Goal: Communication & Community: Connect with others

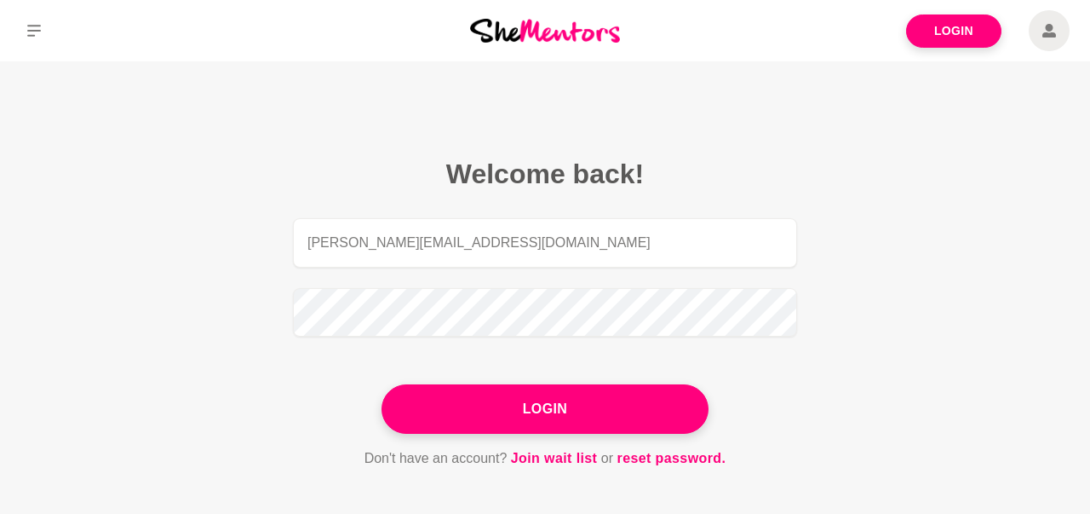
click at [609, 424] on button "Login" at bounding box center [545, 408] width 327 height 49
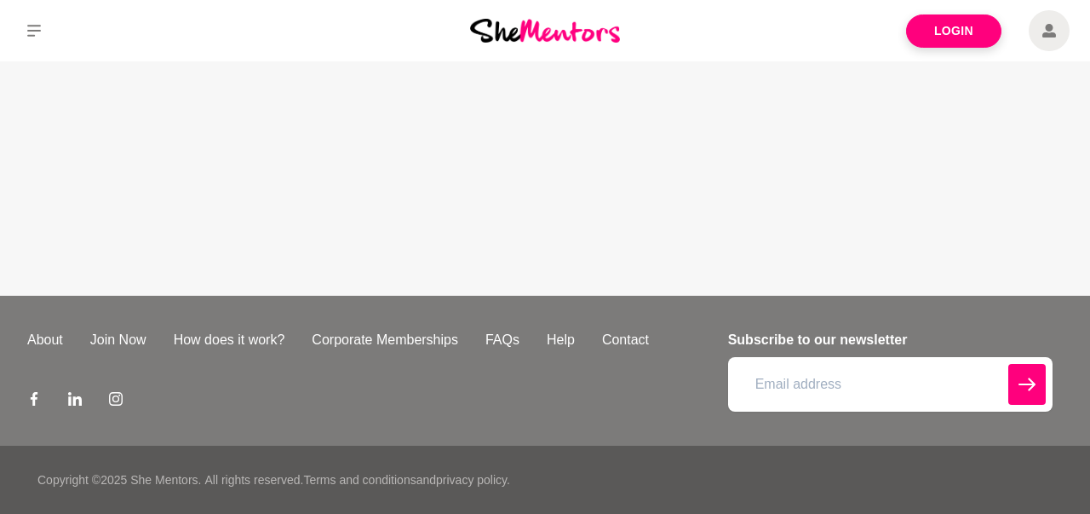
type input "[PERSON_NAME][EMAIL_ADDRESS][DOMAIN_NAME]"
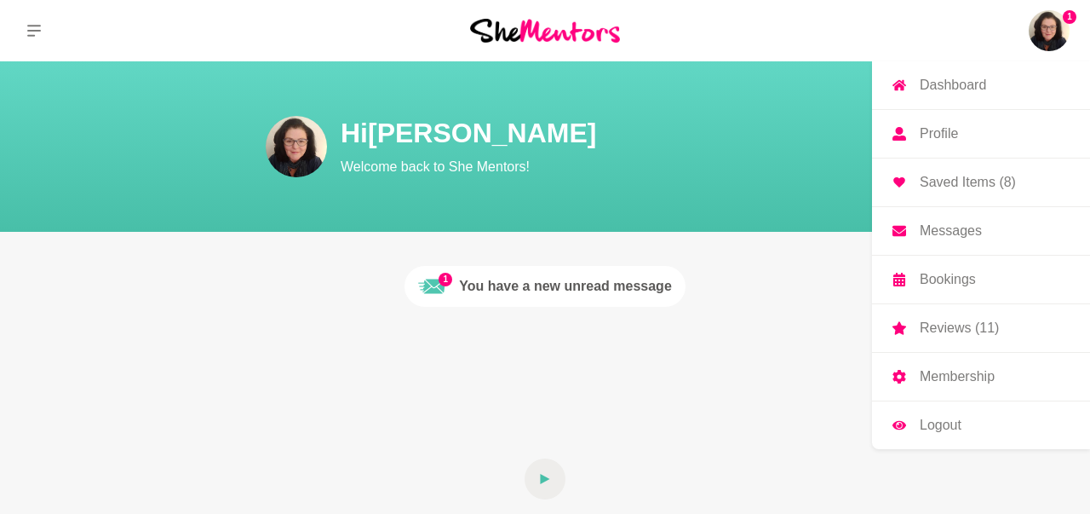
click at [953, 188] on p "Saved Items (8)" at bounding box center [968, 182] width 96 height 14
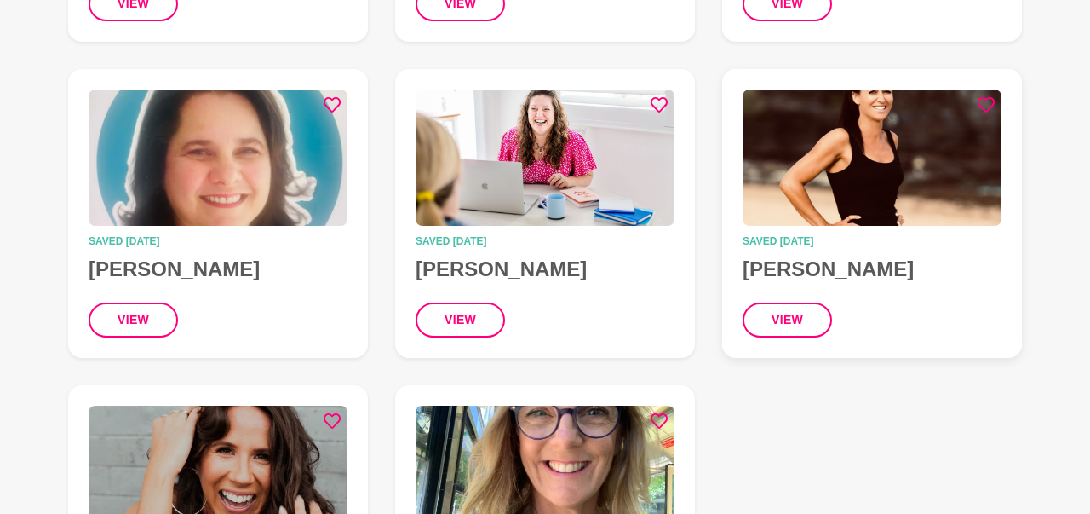
scroll to position [443, 0]
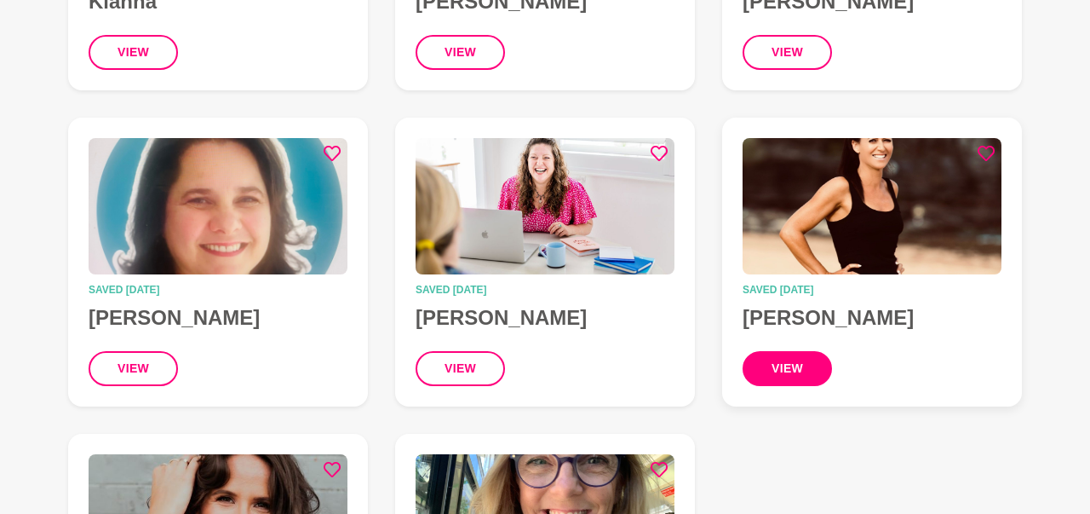
click at [783, 365] on button "view" at bounding box center [787, 368] width 89 height 35
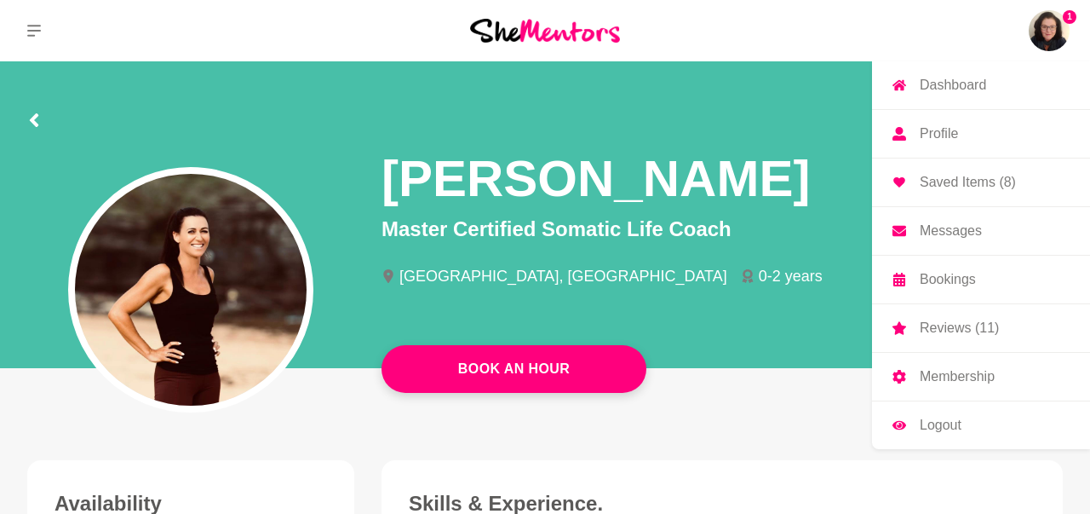
click at [972, 188] on p "Saved Items (8)" at bounding box center [968, 182] width 96 height 14
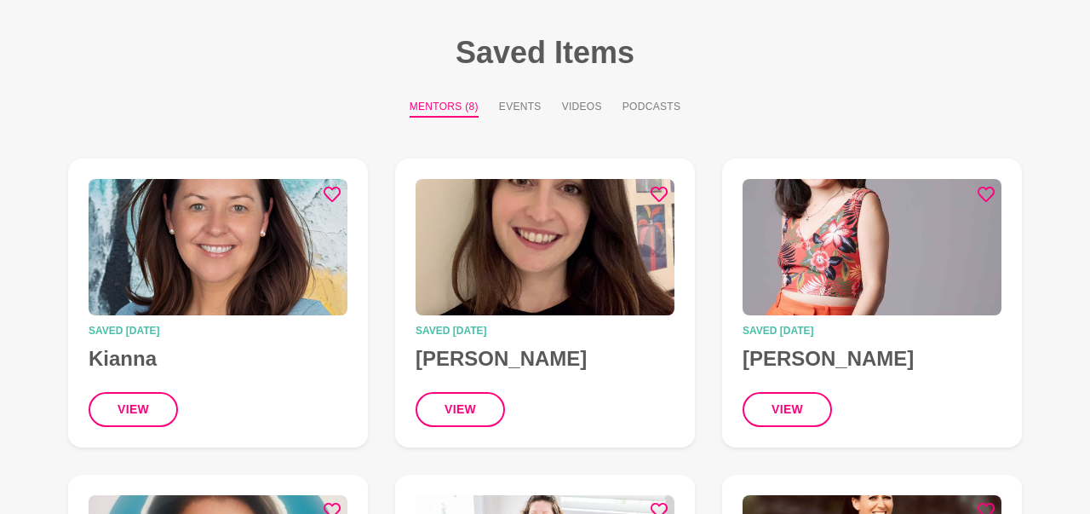
scroll to position [89, 0]
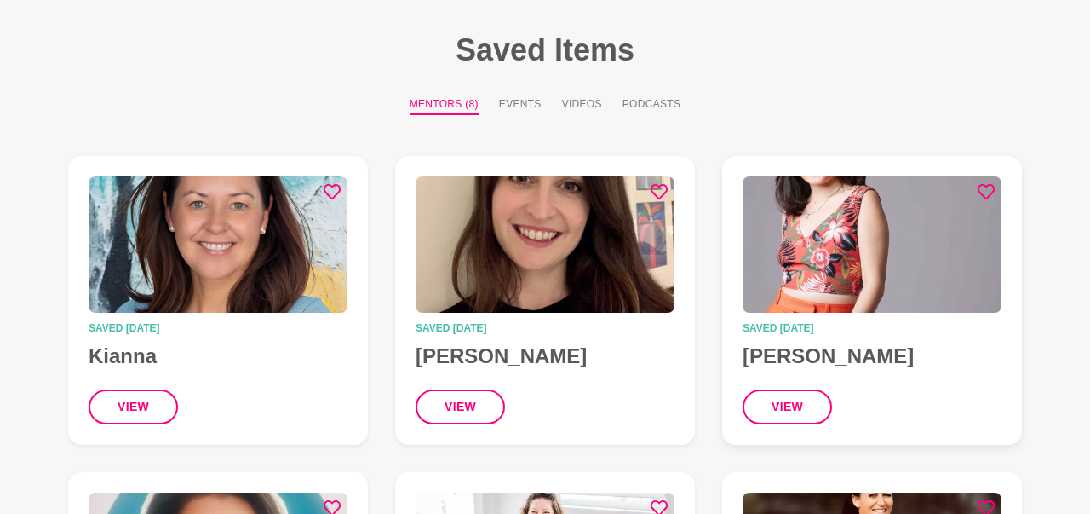
click at [848, 265] on img at bounding box center [872, 244] width 259 height 136
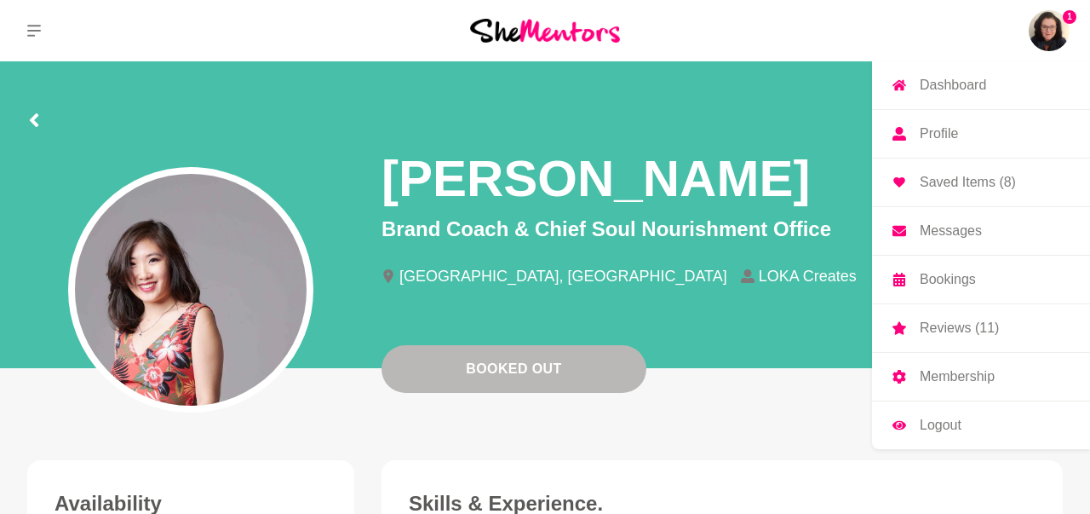
click at [1047, 27] on img at bounding box center [1049, 30] width 41 height 41
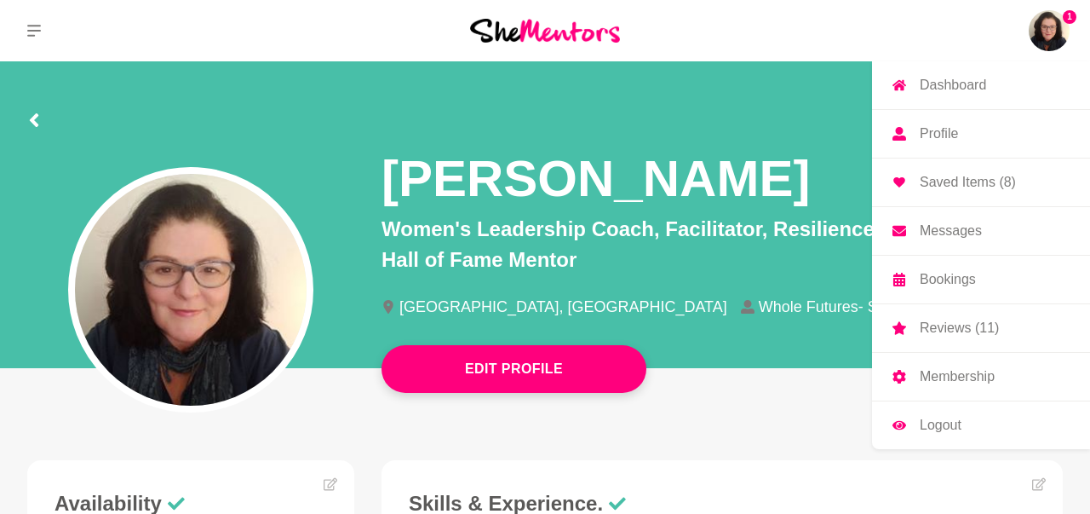
click at [968, 187] on p "Saved Items (8)" at bounding box center [968, 182] width 96 height 14
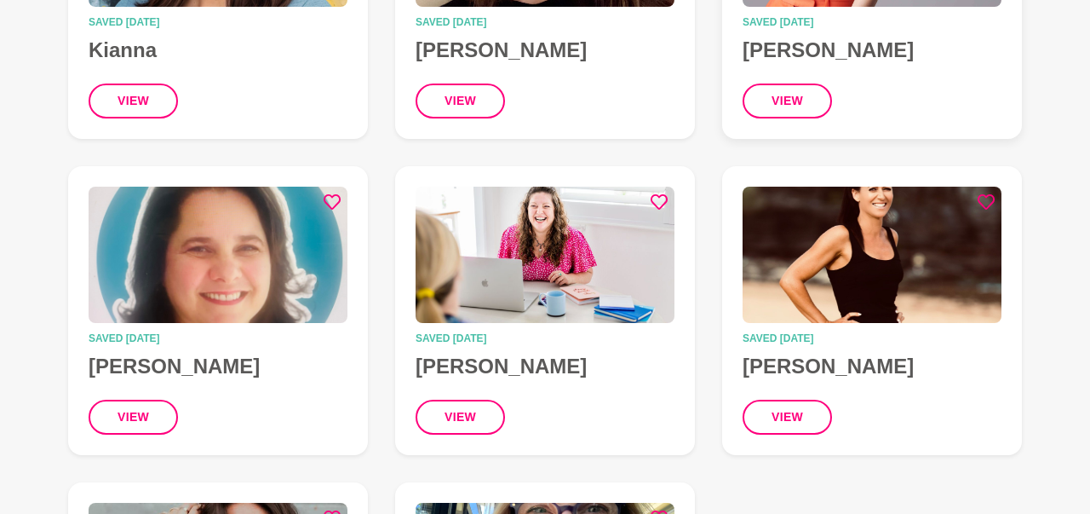
scroll to position [532, 0]
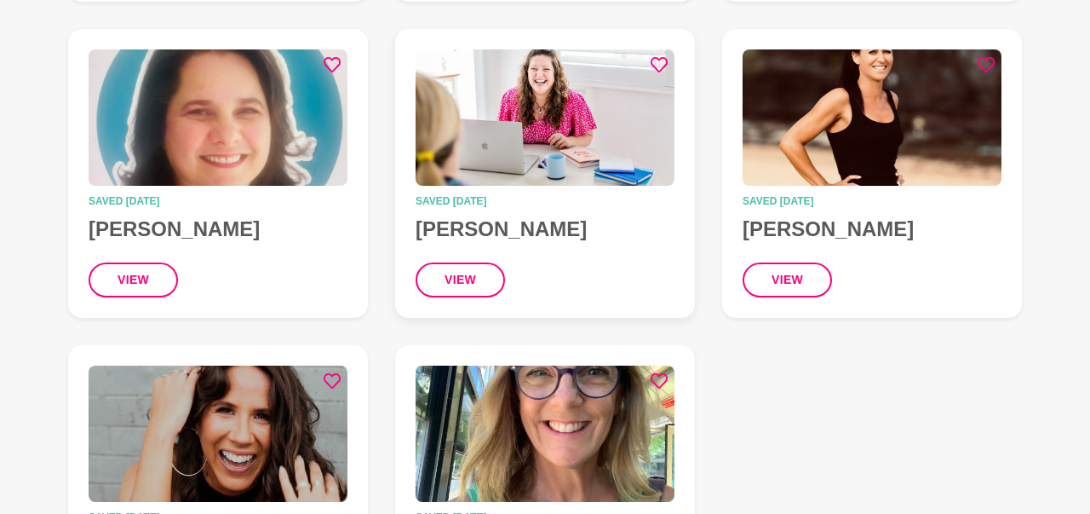
click at [560, 147] on img at bounding box center [545, 117] width 259 height 136
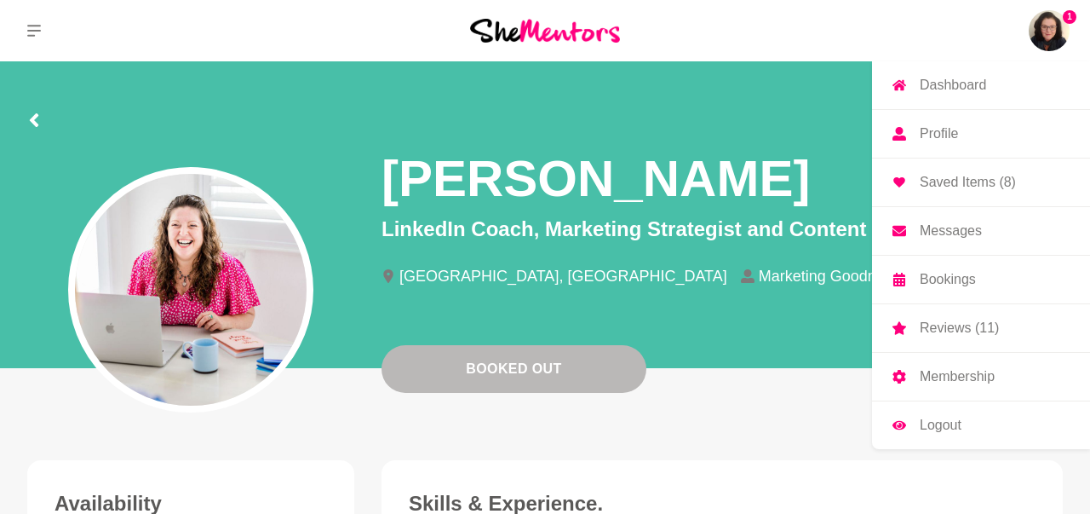
click at [972, 183] on p "Saved Items (8)" at bounding box center [968, 182] width 96 height 14
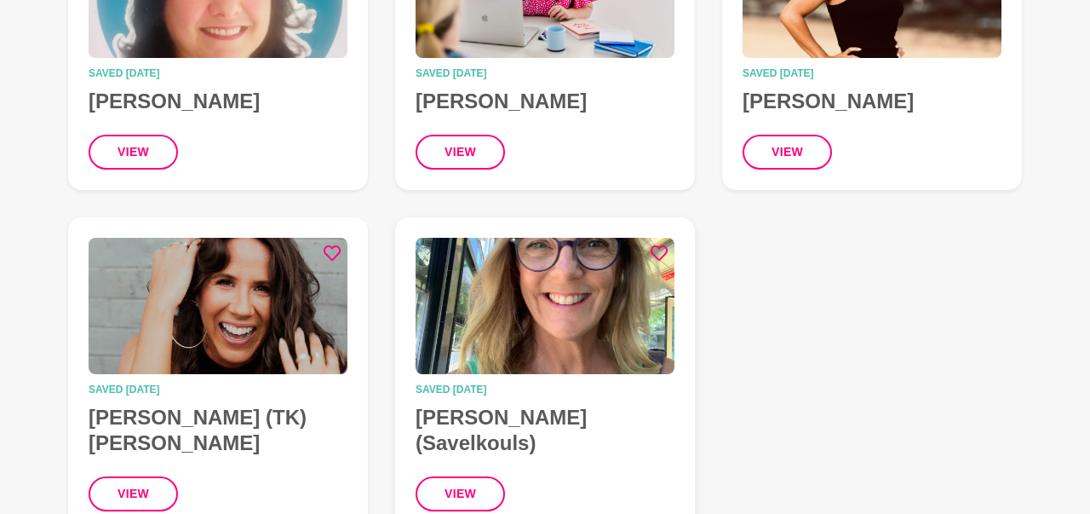
scroll to position [709, 0]
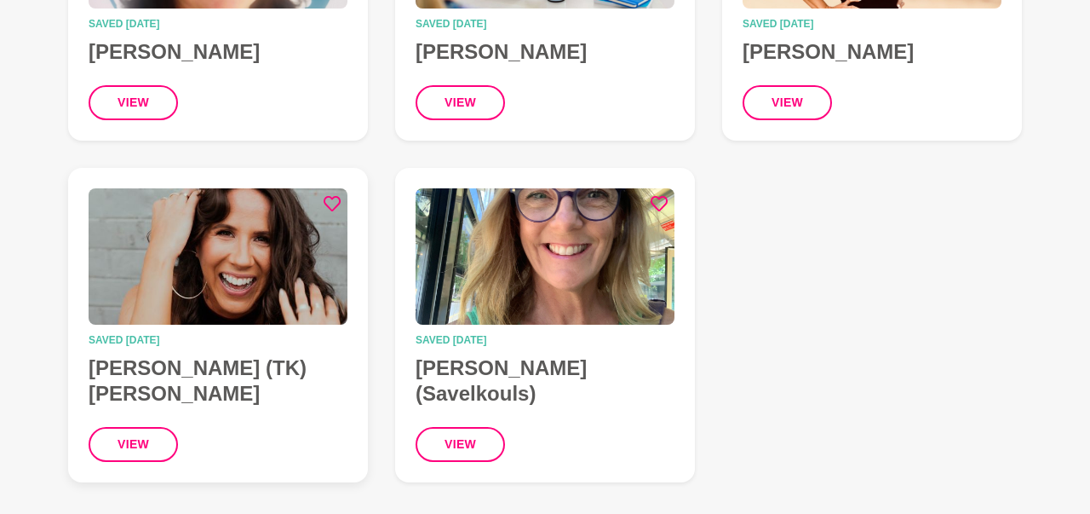
click at [221, 241] on img at bounding box center [218, 256] width 259 height 136
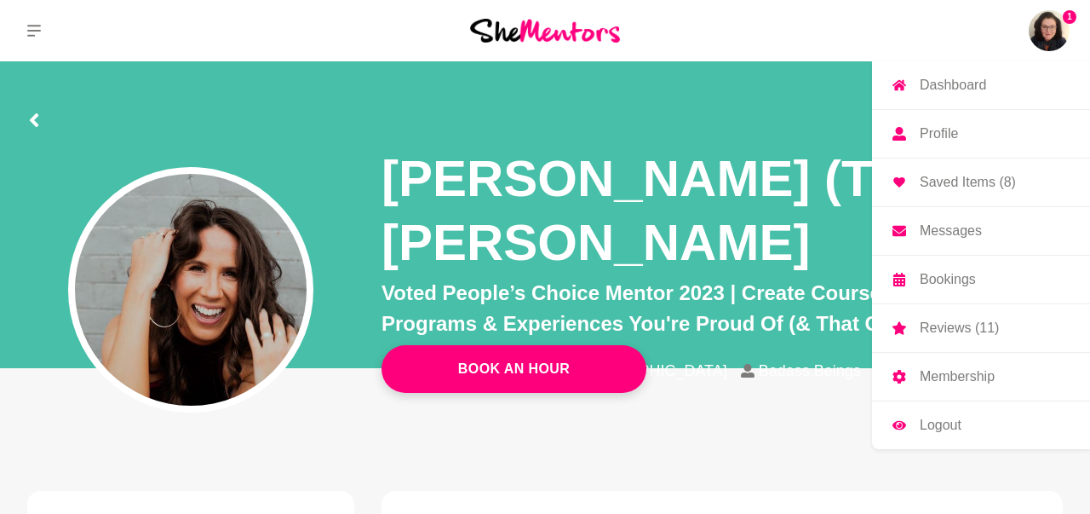
click at [933, 92] on p "Dashboard" at bounding box center [953, 85] width 66 height 14
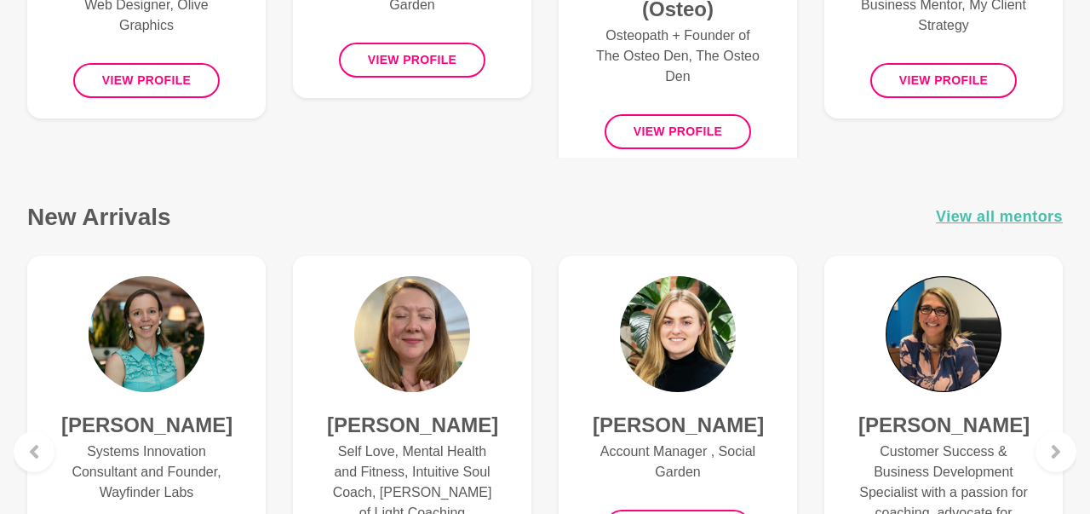
scroll to position [1417, 0]
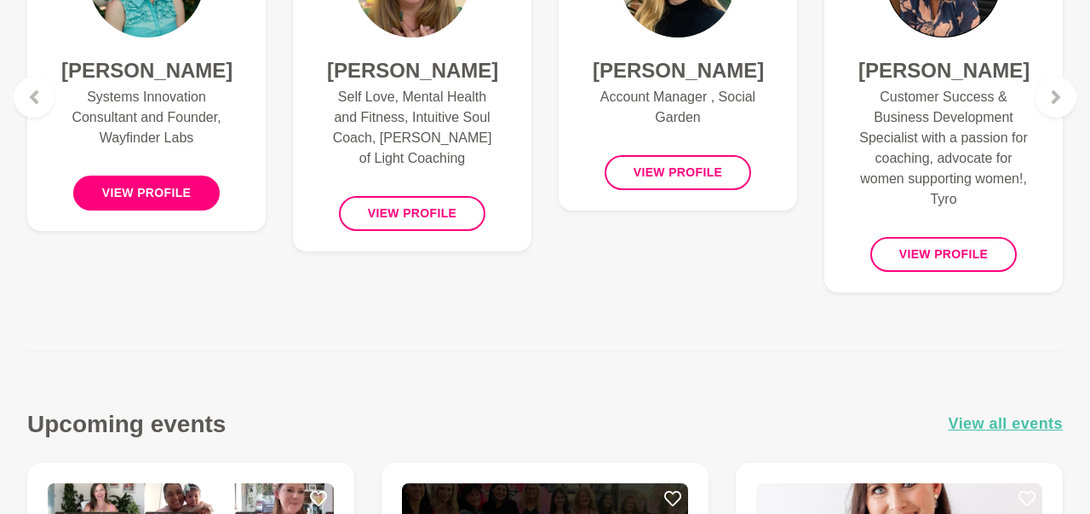
click at [164, 193] on button "View profile" at bounding box center [146, 192] width 147 height 35
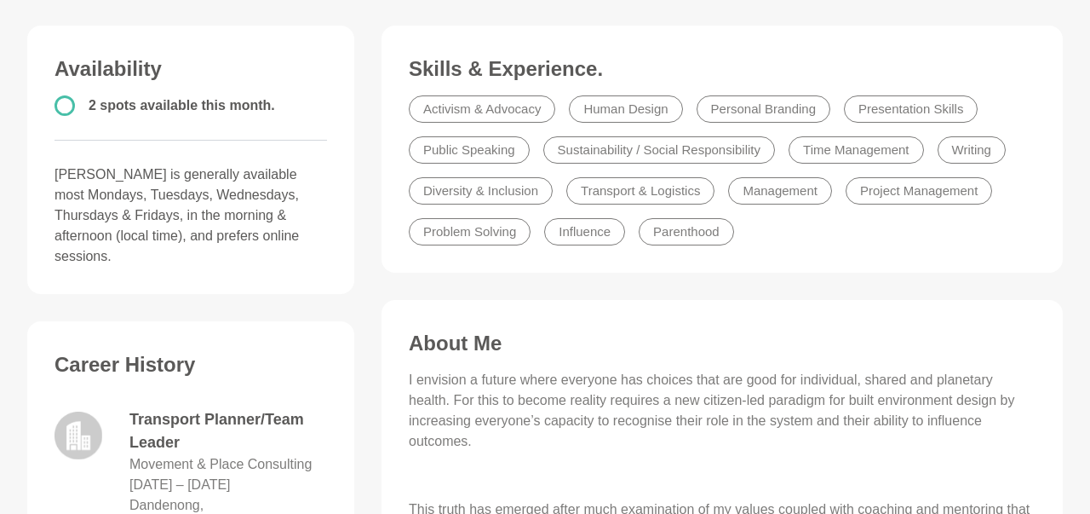
scroll to position [266, 0]
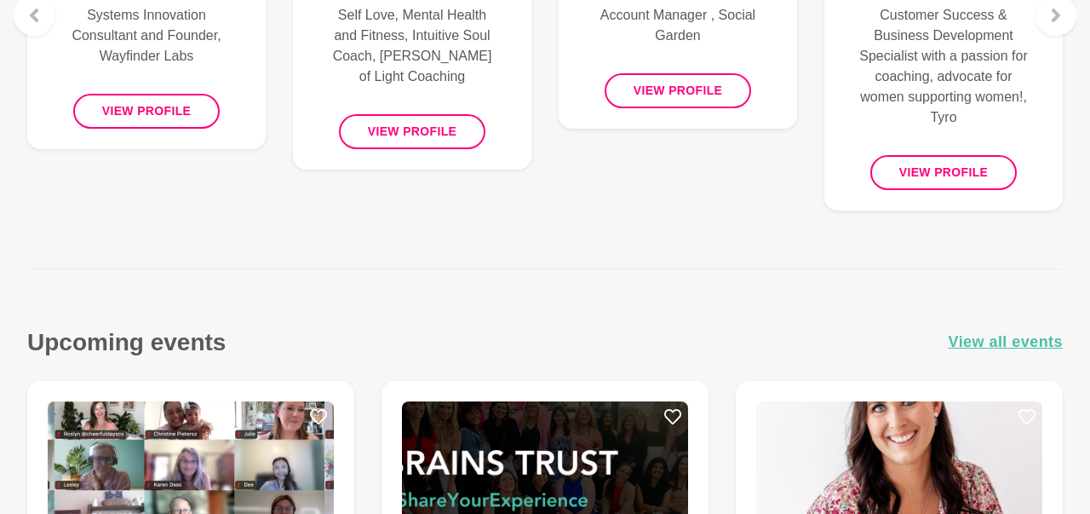
scroll to position [1322, 0]
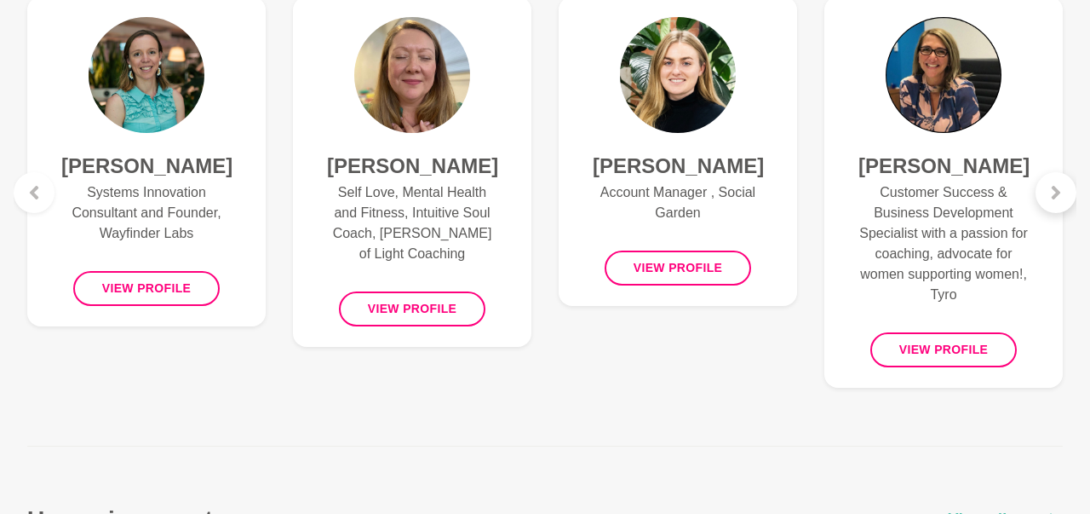
click at [1057, 198] on icon at bounding box center [1056, 193] width 14 height 14
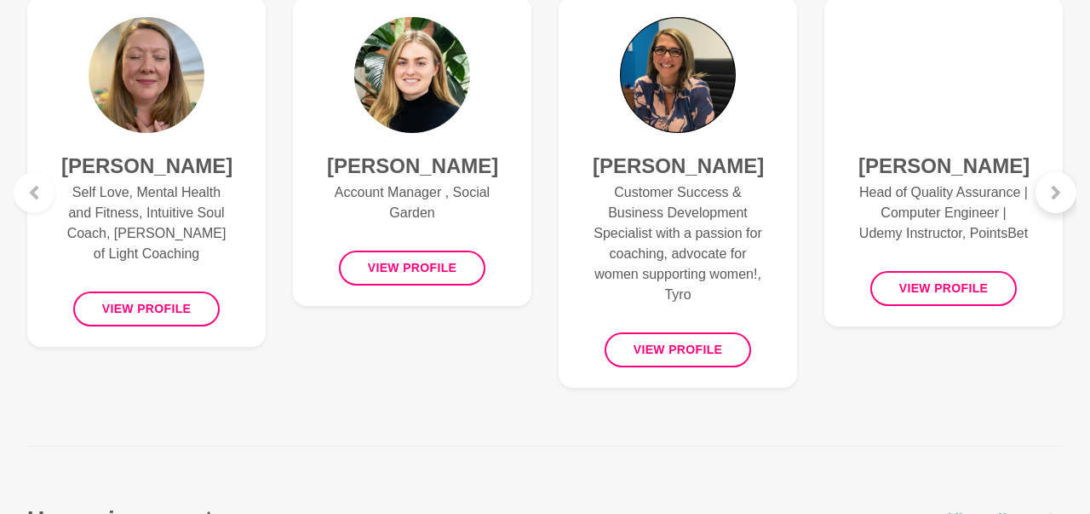
click at [1057, 198] on icon at bounding box center [1056, 193] width 14 height 14
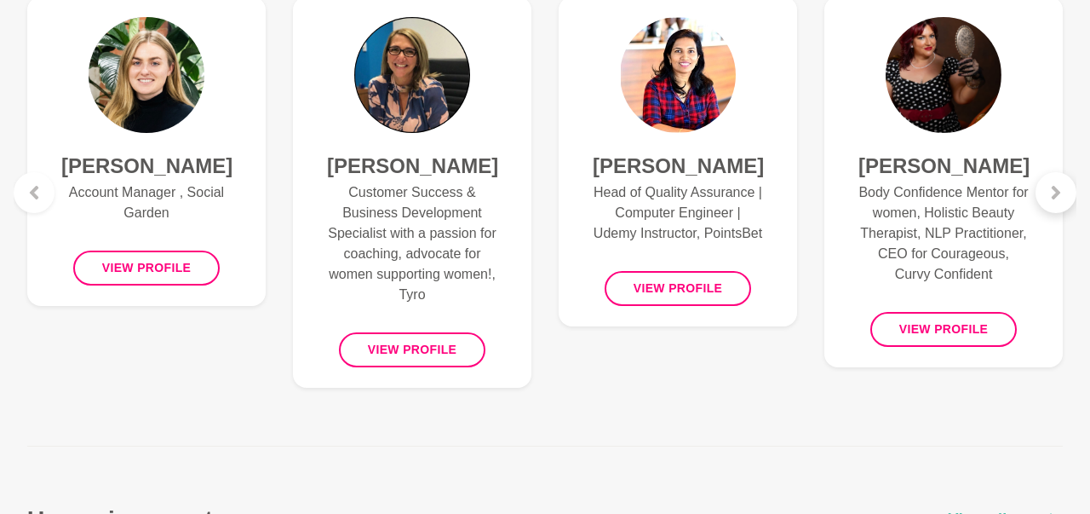
click at [1055, 196] on icon at bounding box center [1056, 193] width 9 height 14
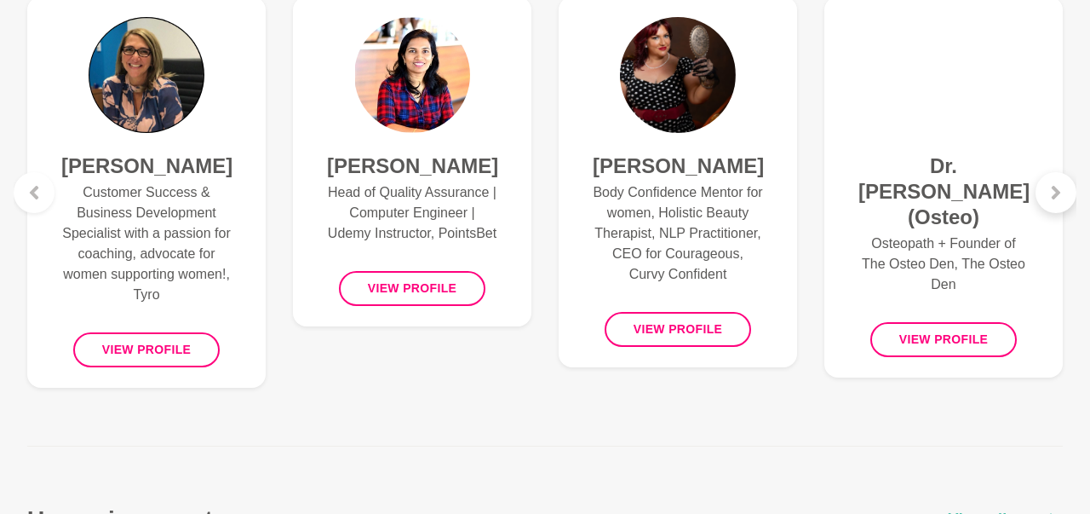
click at [1055, 196] on icon at bounding box center [1056, 193] width 9 height 14
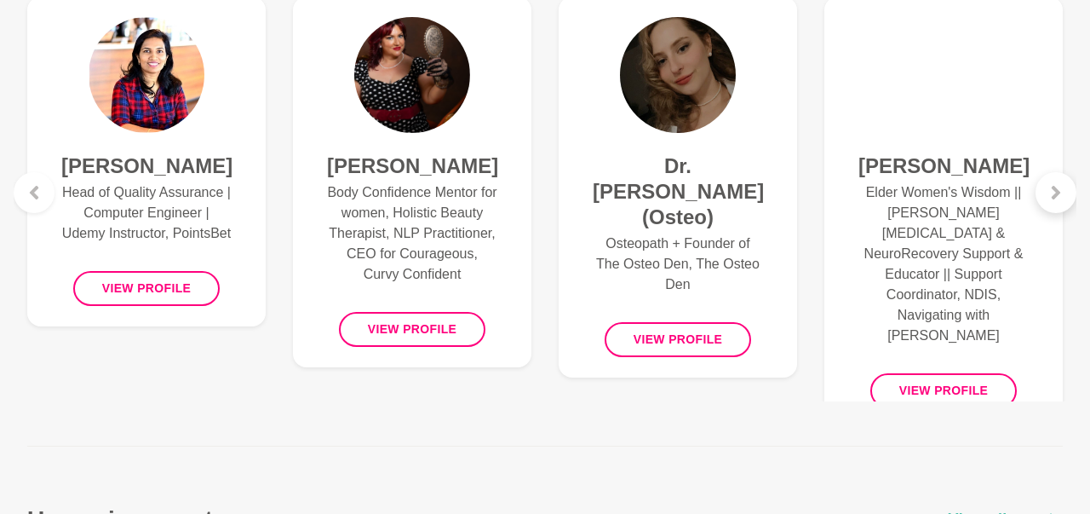
click at [1055, 196] on icon at bounding box center [1056, 193] width 9 height 14
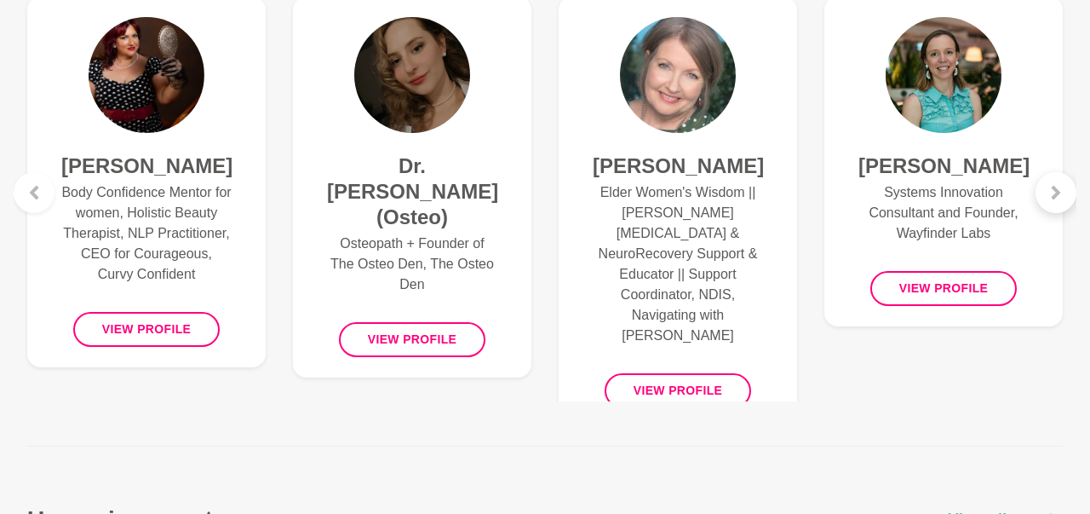
click at [1055, 196] on icon at bounding box center [1056, 193] width 9 height 14
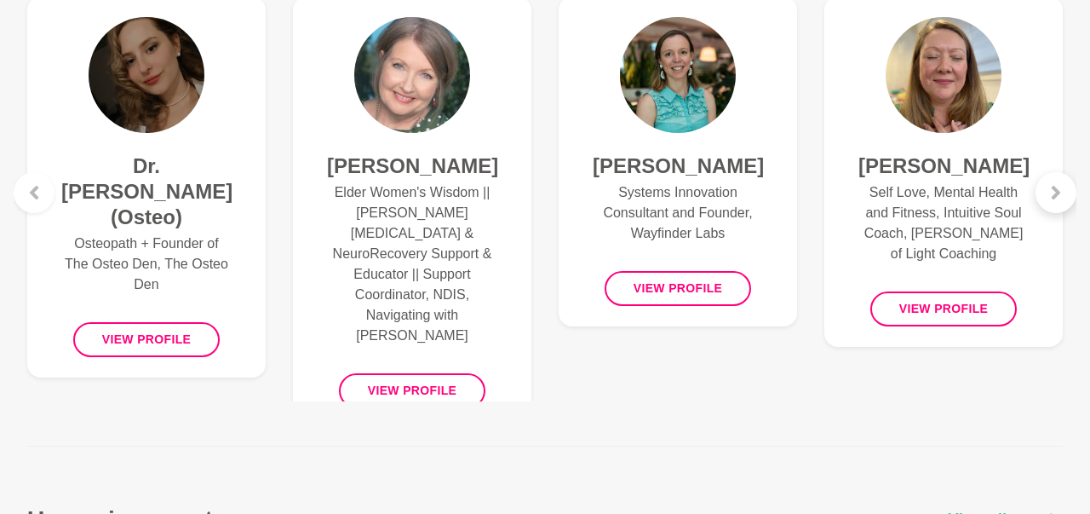
click at [1055, 196] on icon at bounding box center [1056, 193] width 9 height 14
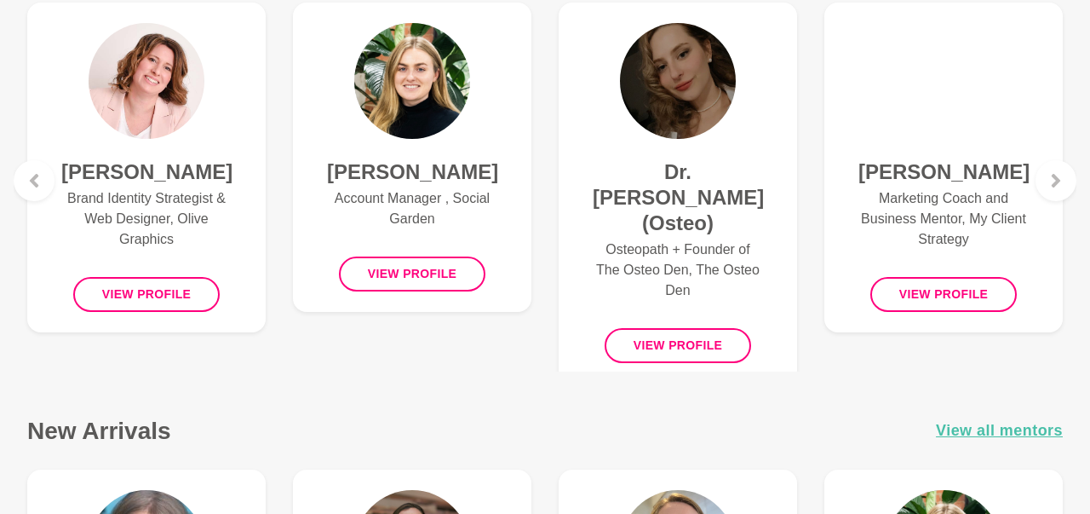
scroll to position [790, 0]
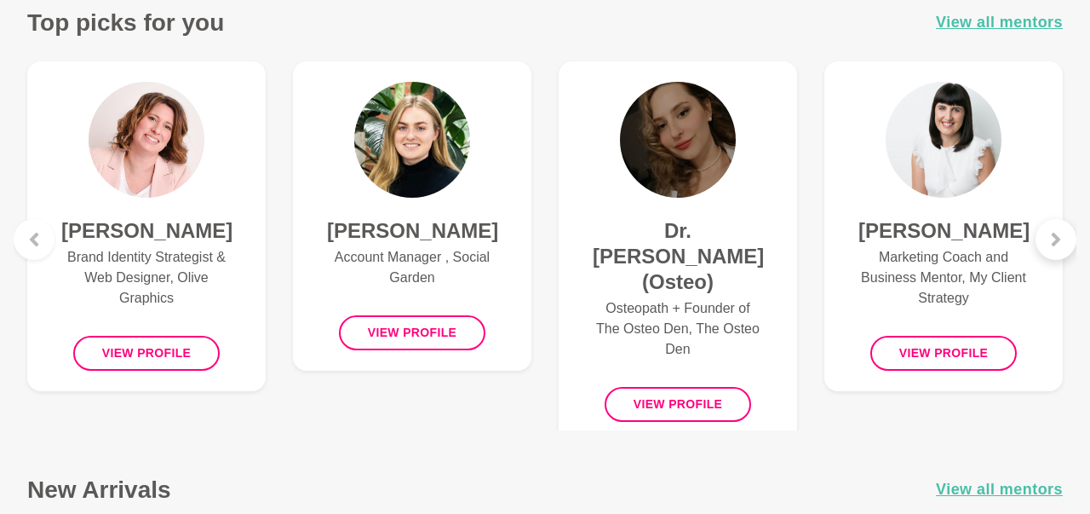
click at [1059, 241] on icon at bounding box center [1056, 240] width 14 height 14
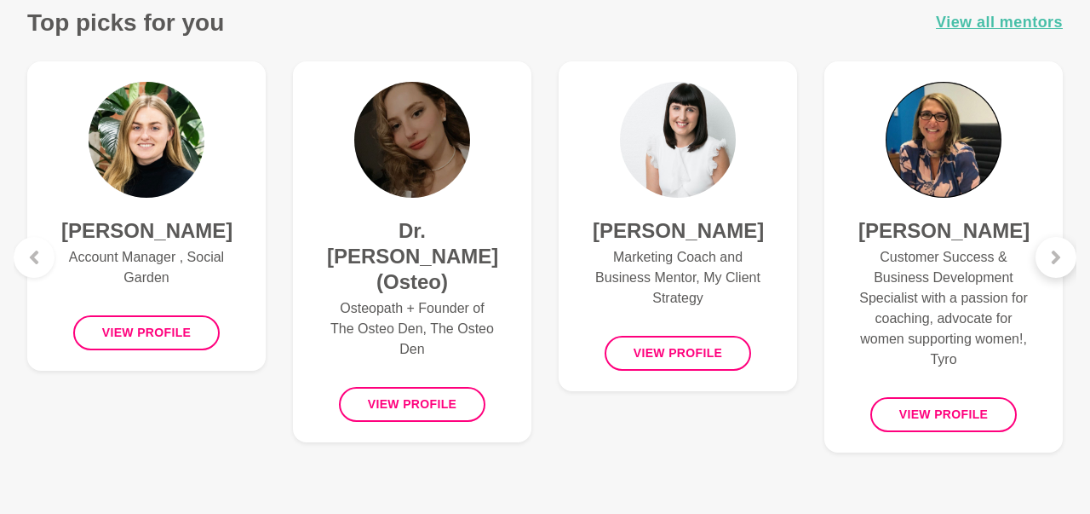
click at [1059, 241] on div at bounding box center [1056, 257] width 41 height 41
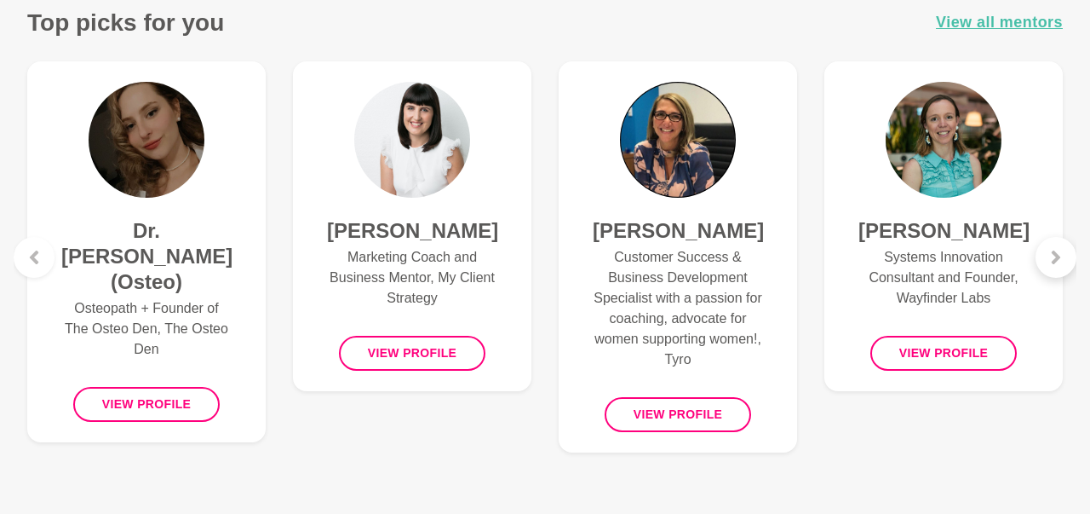
click at [1059, 241] on div at bounding box center [1056, 257] width 41 height 41
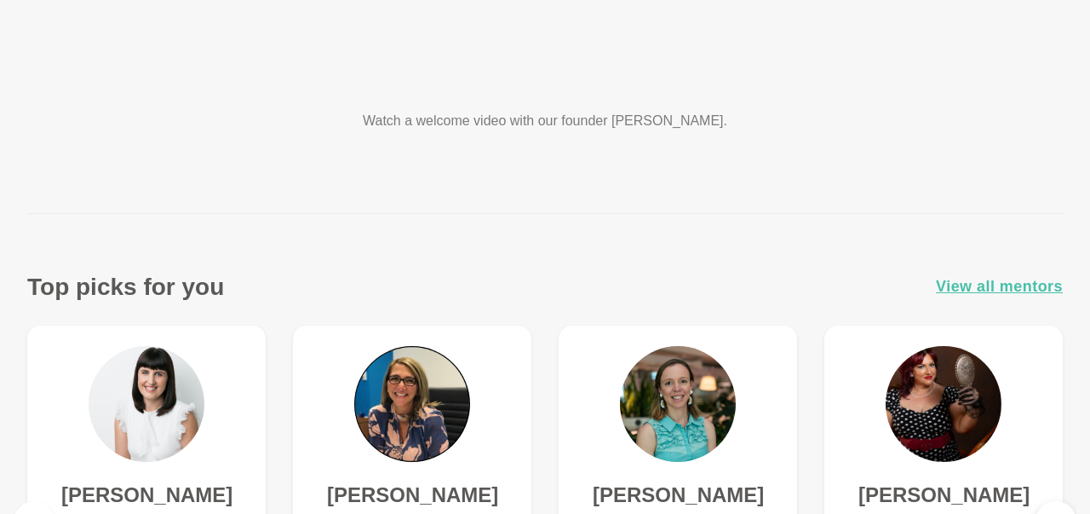
scroll to position [525, 0]
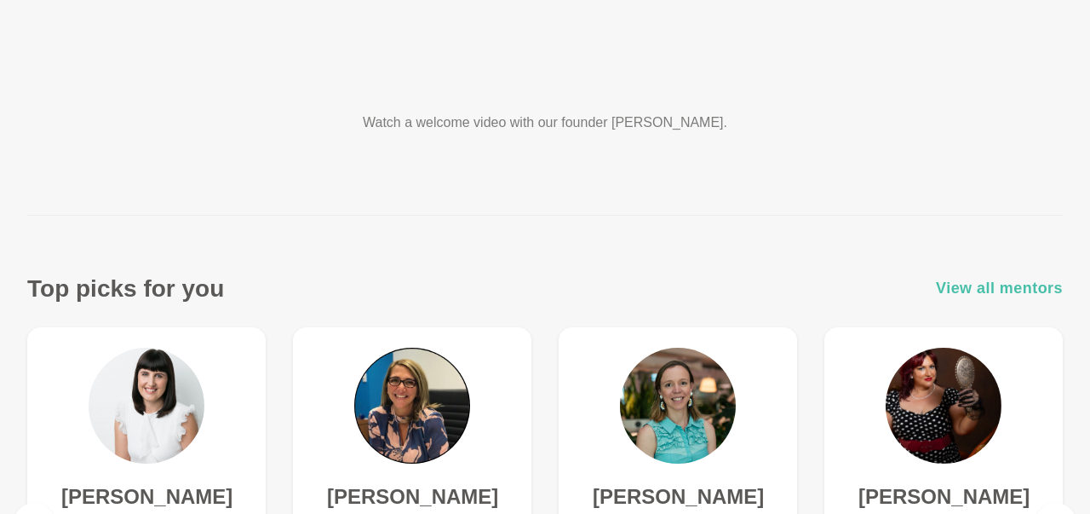
click at [980, 290] on span "View all mentors" at bounding box center [999, 288] width 127 height 25
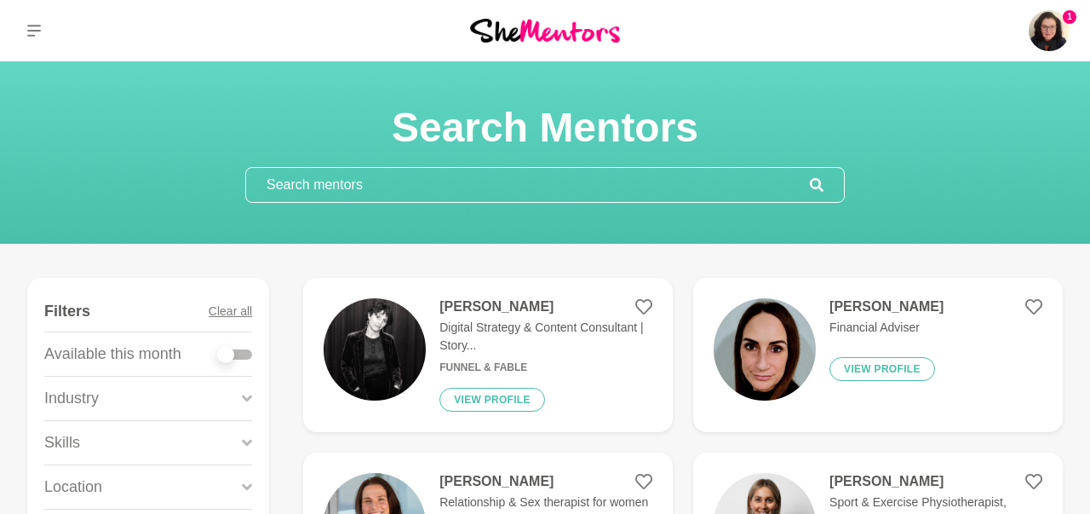
click at [584, 183] on input "text" at bounding box center [528, 185] width 564 height 34
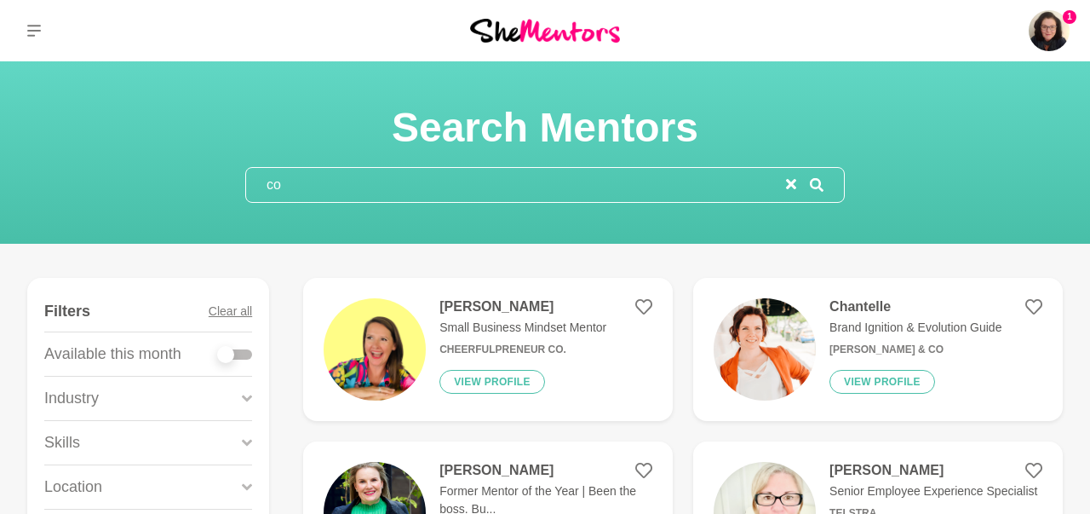
type input "c"
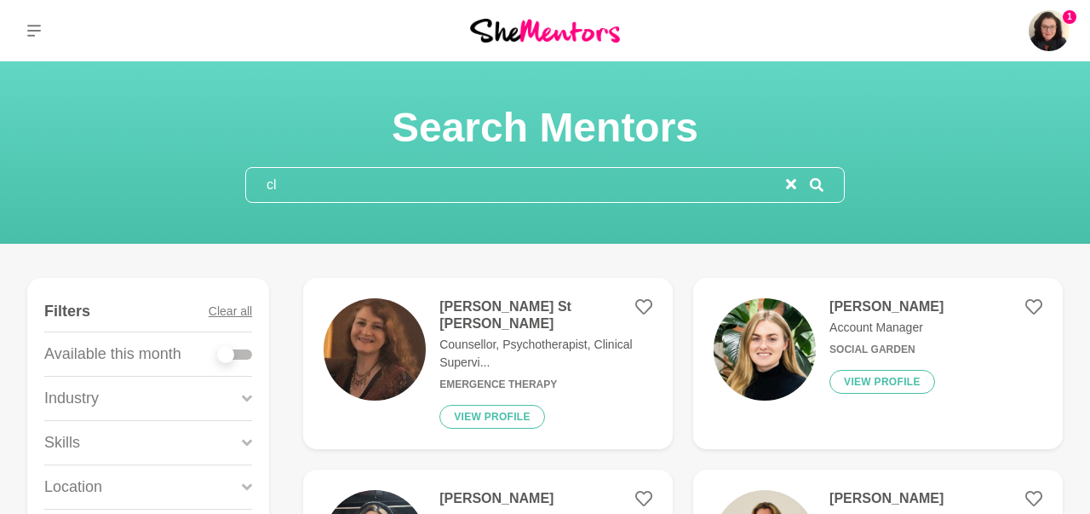
type input "c"
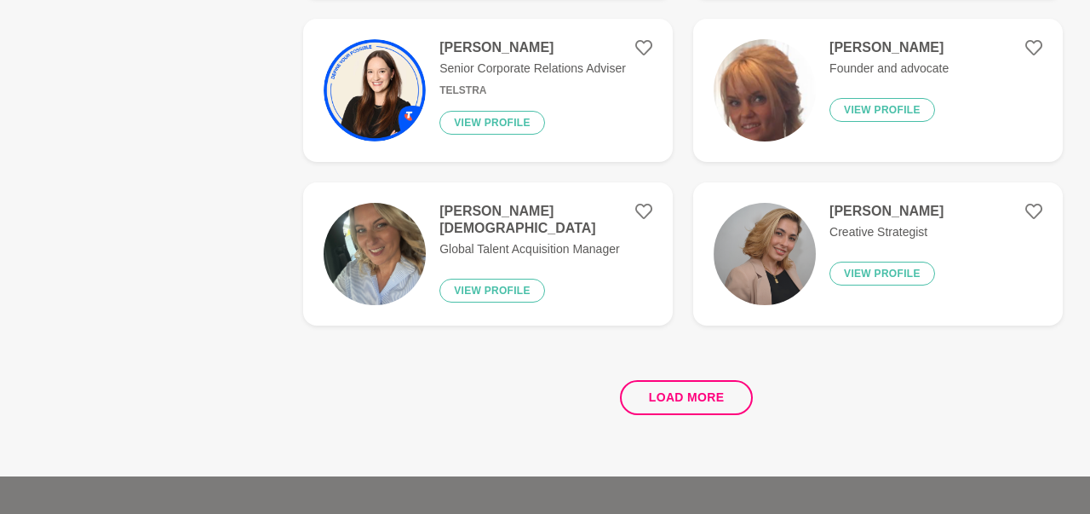
scroll to position [3278, 0]
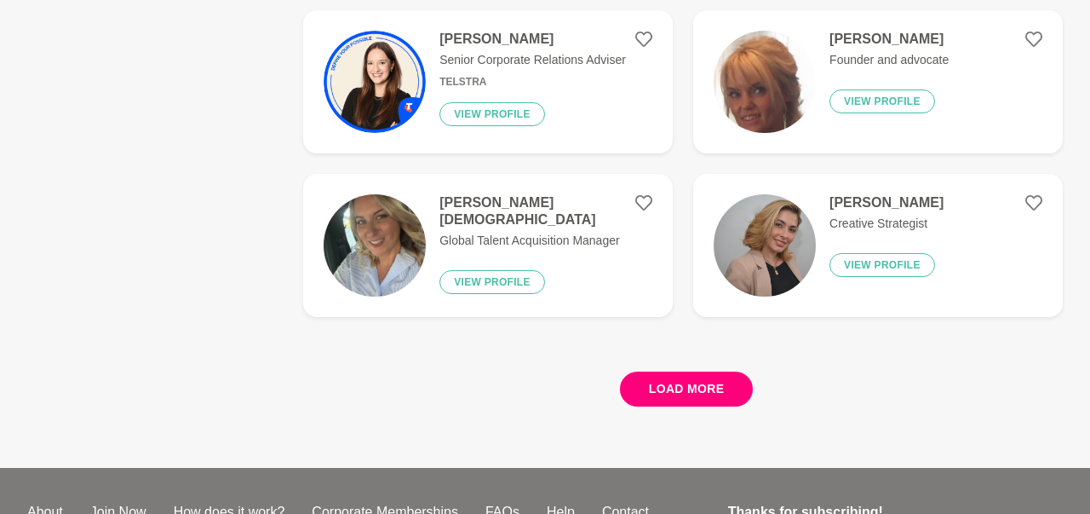
click at [658, 395] on button "Load more" at bounding box center [687, 388] width 134 height 35
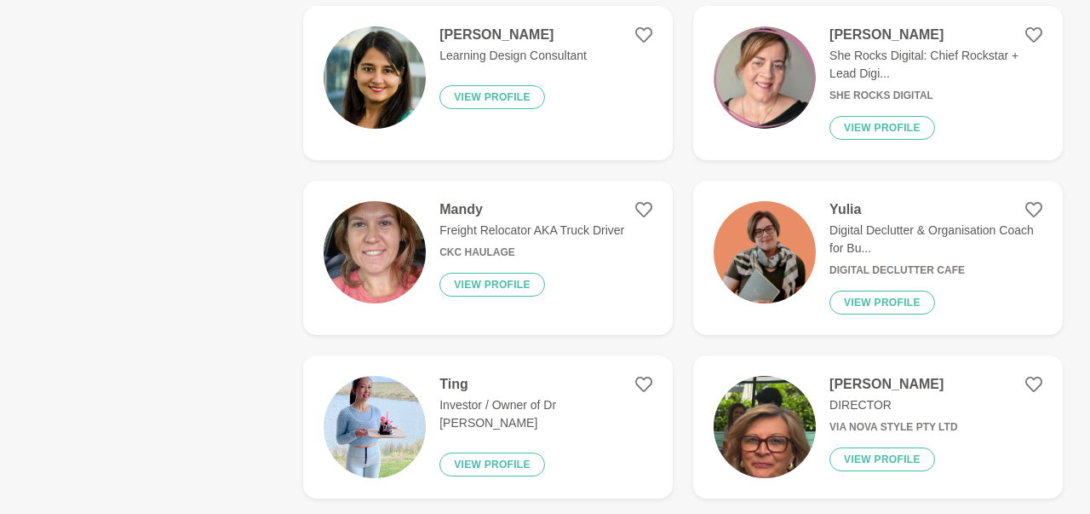
scroll to position [6555, 0]
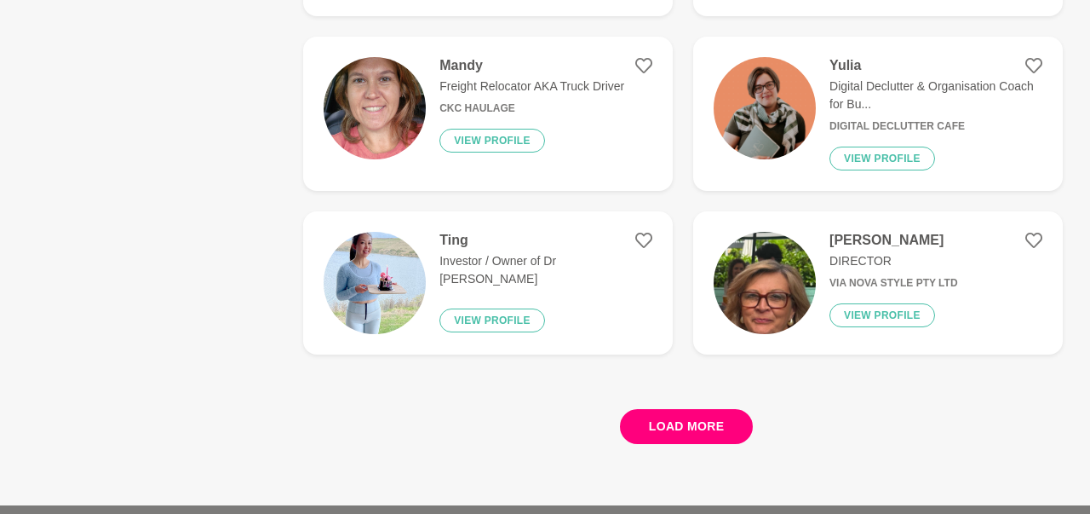
click at [693, 429] on button "Load more" at bounding box center [687, 426] width 134 height 35
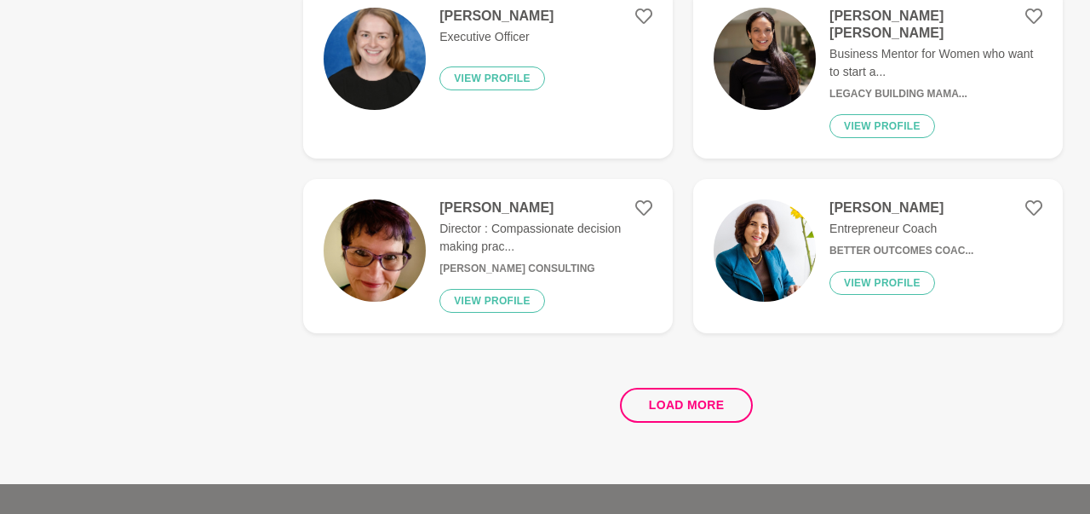
scroll to position [10010, 0]
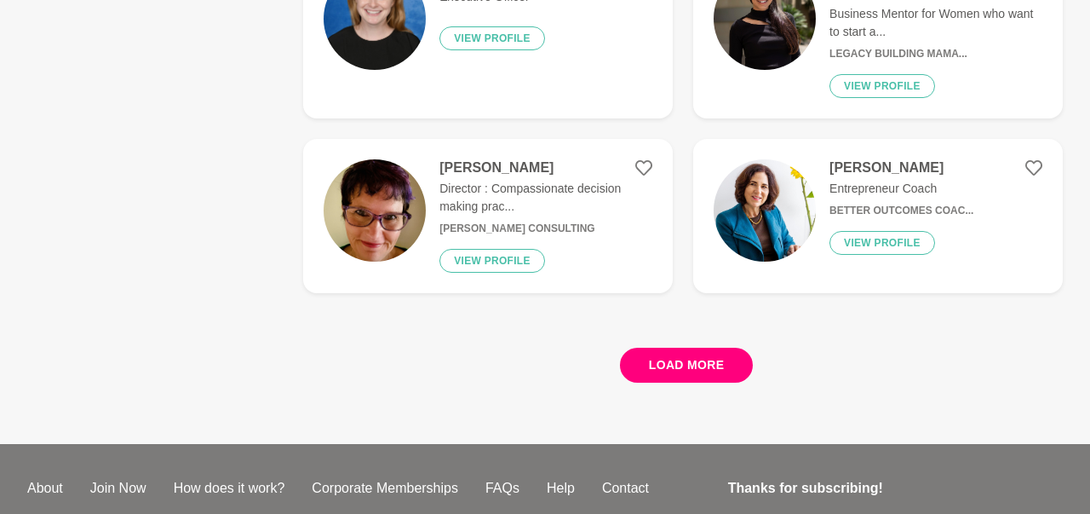
click at [669, 348] on button "Load more" at bounding box center [687, 365] width 134 height 35
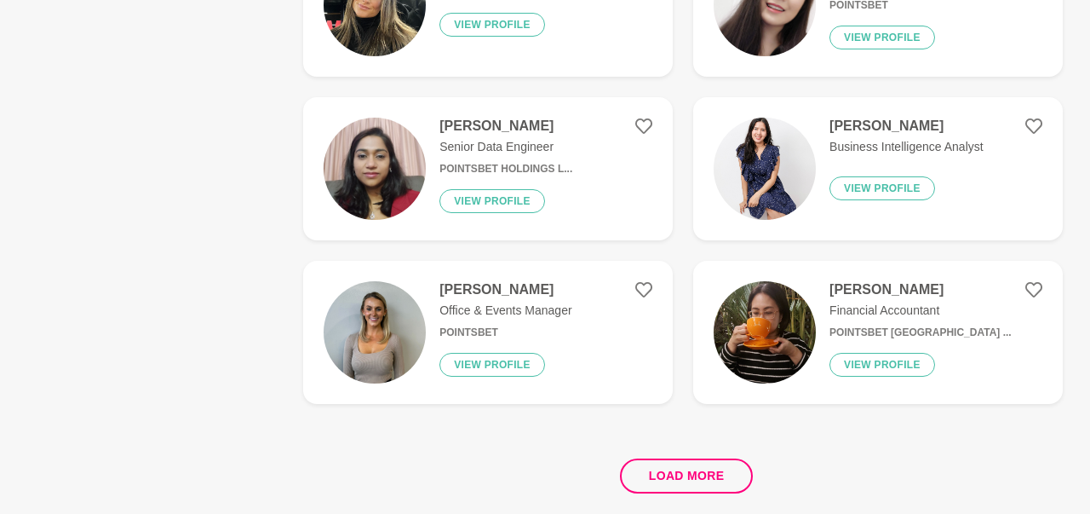
scroll to position [13288, 0]
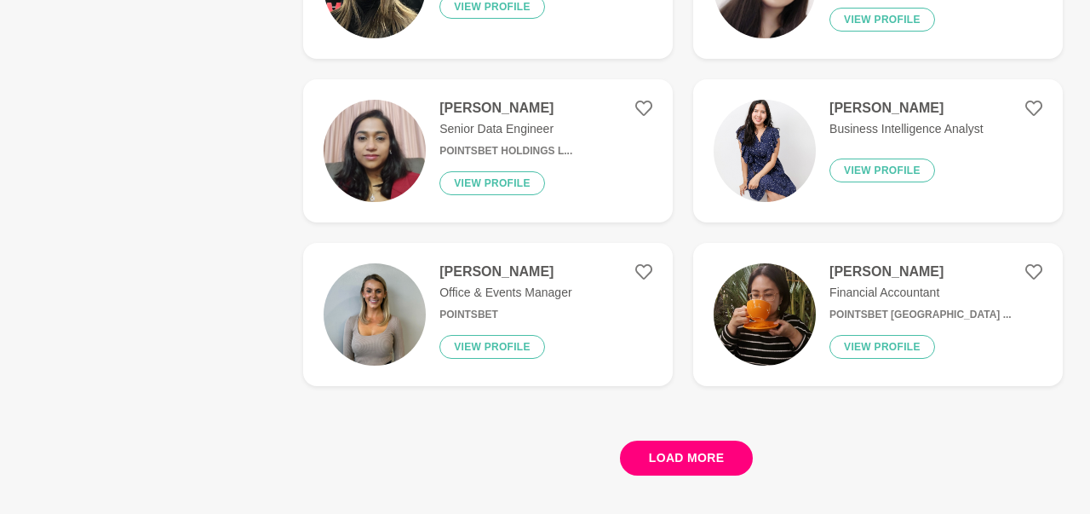
click at [687, 440] on button "Load more" at bounding box center [687, 457] width 134 height 35
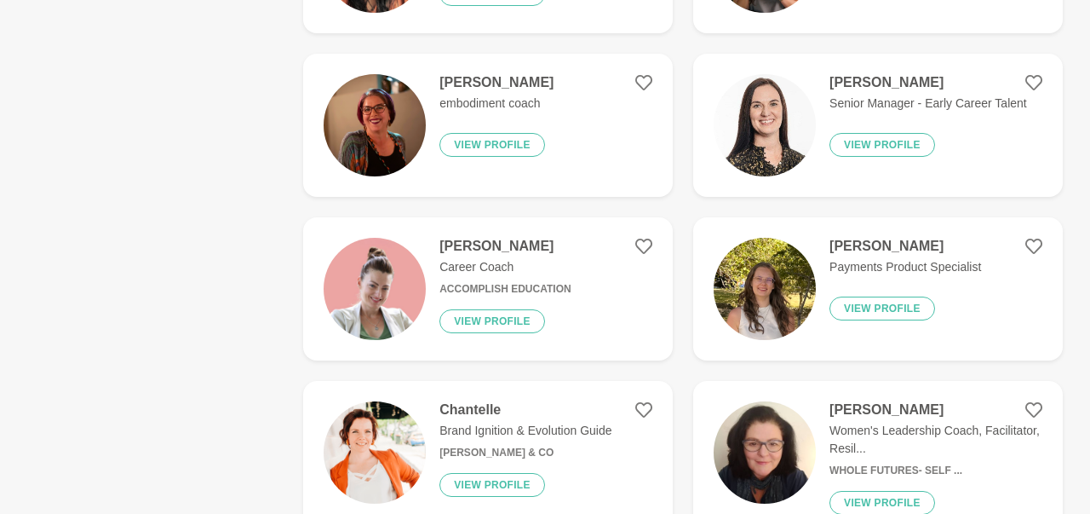
scroll to position [14085, 0]
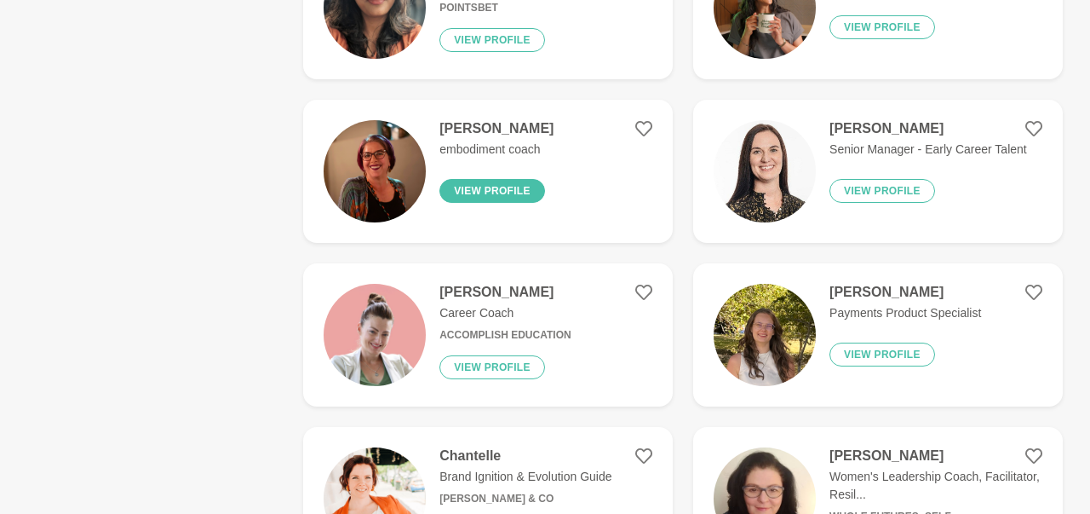
click at [460, 179] on button "View profile" at bounding box center [493, 191] width 106 height 24
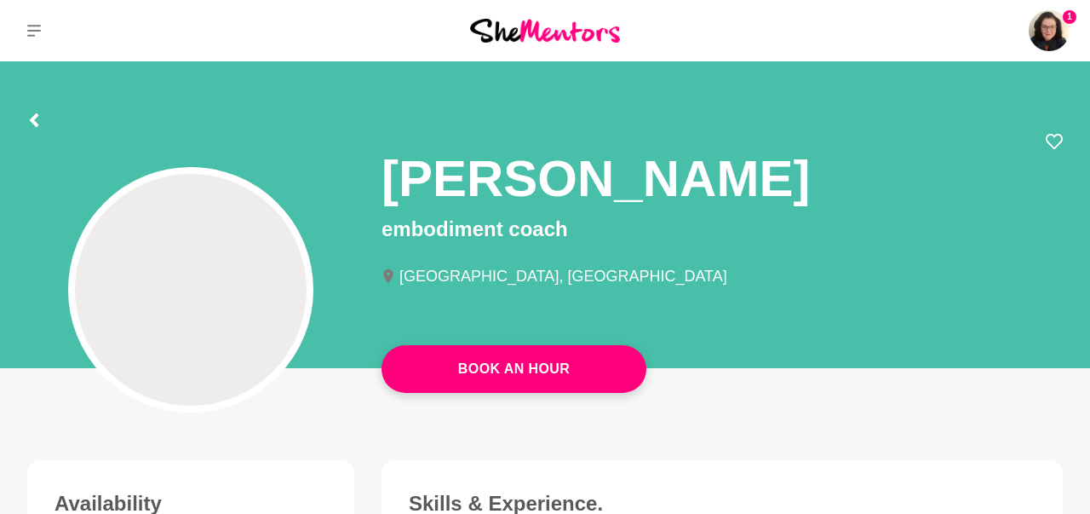
click at [190, 256] on img at bounding box center [191, 290] width 232 height 232
click at [37, 118] on icon at bounding box center [34, 120] width 9 height 14
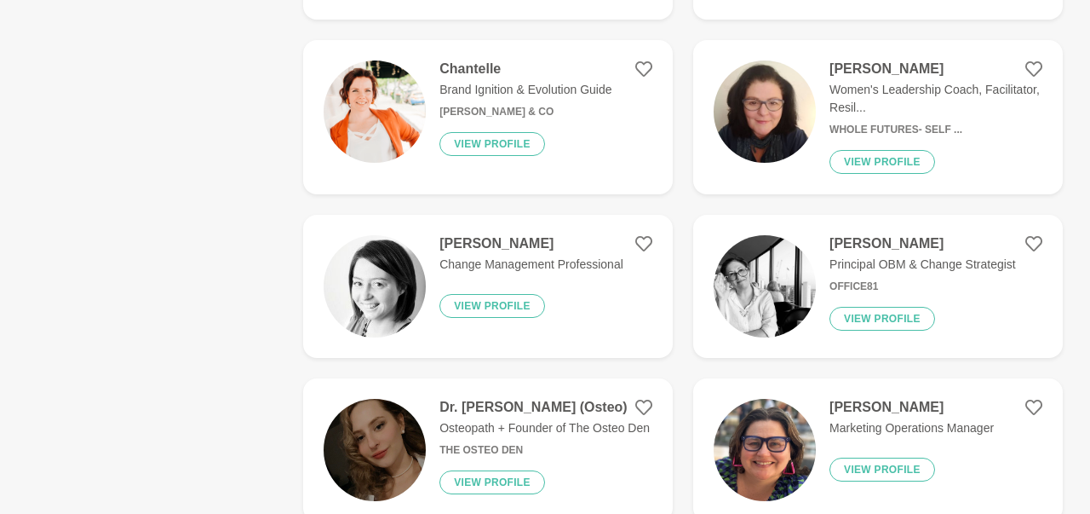
scroll to position [1063, 0]
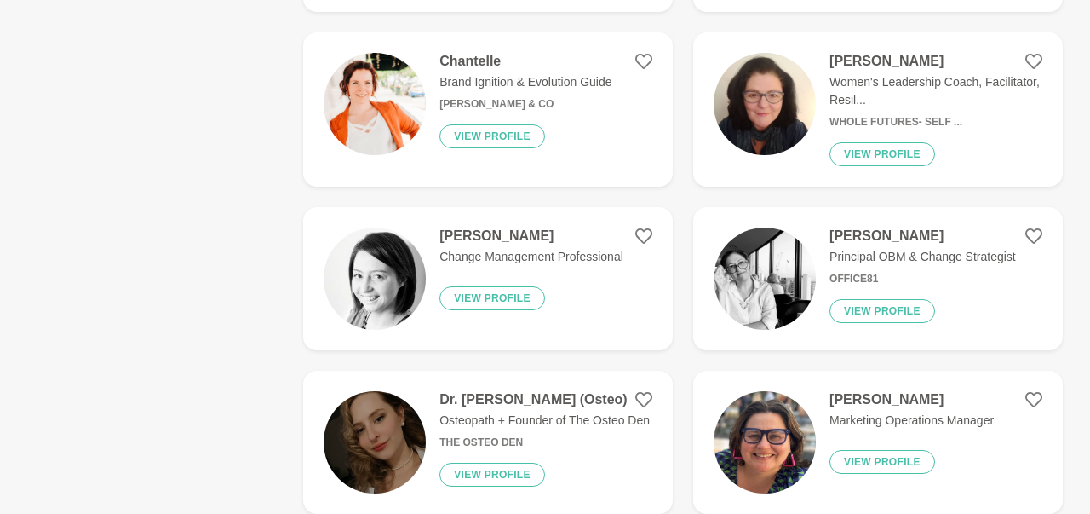
click at [869, 61] on h4 "[PERSON_NAME]" at bounding box center [936, 61] width 213 height 17
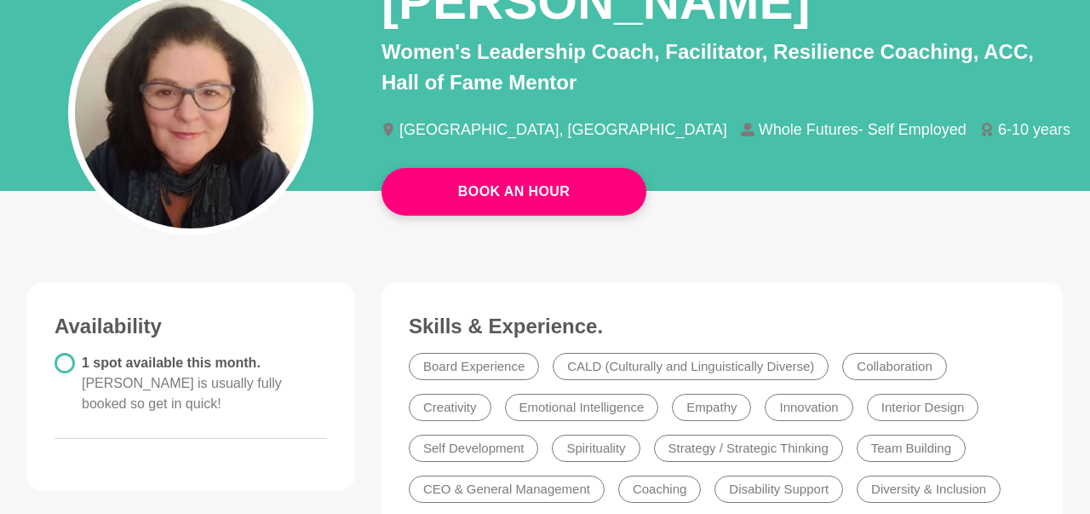
scroll to position [177, 0]
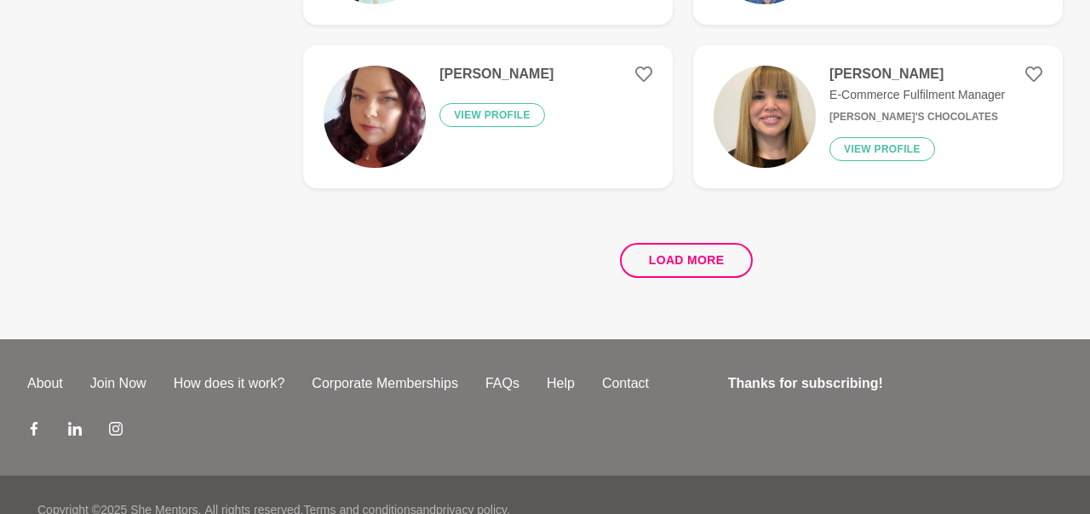
scroll to position [3421, 0]
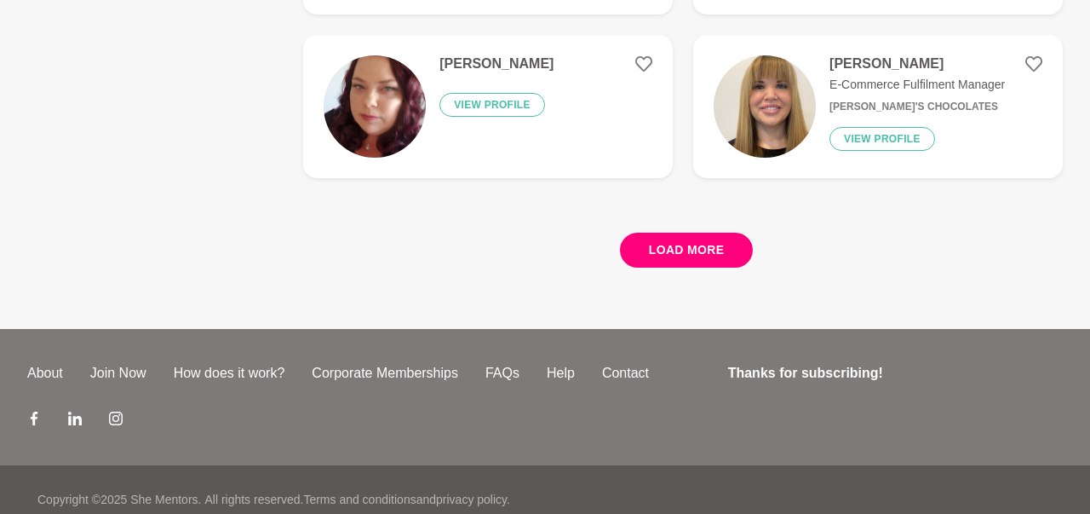
click at [729, 233] on button "Load more" at bounding box center [687, 250] width 134 height 35
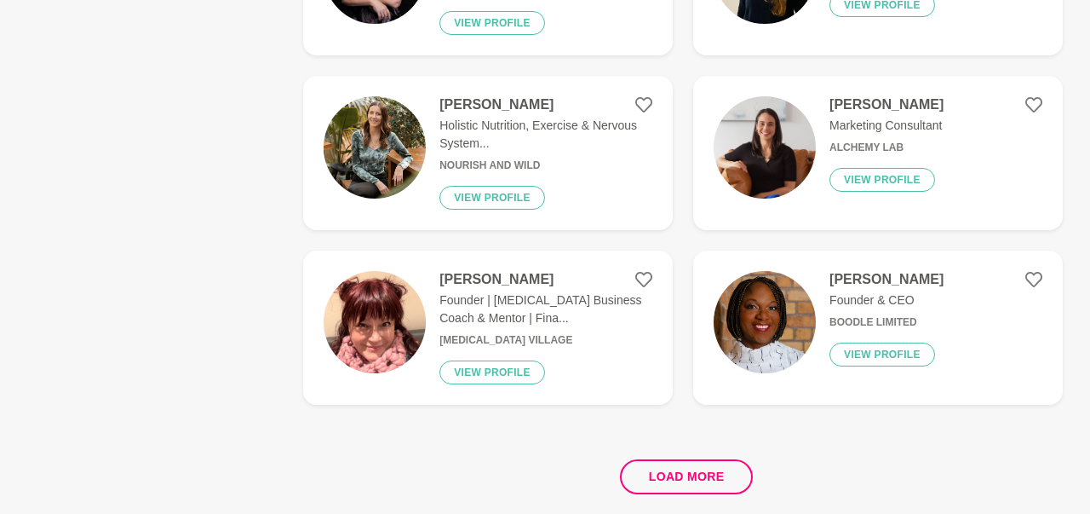
scroll to position [6698, 0]
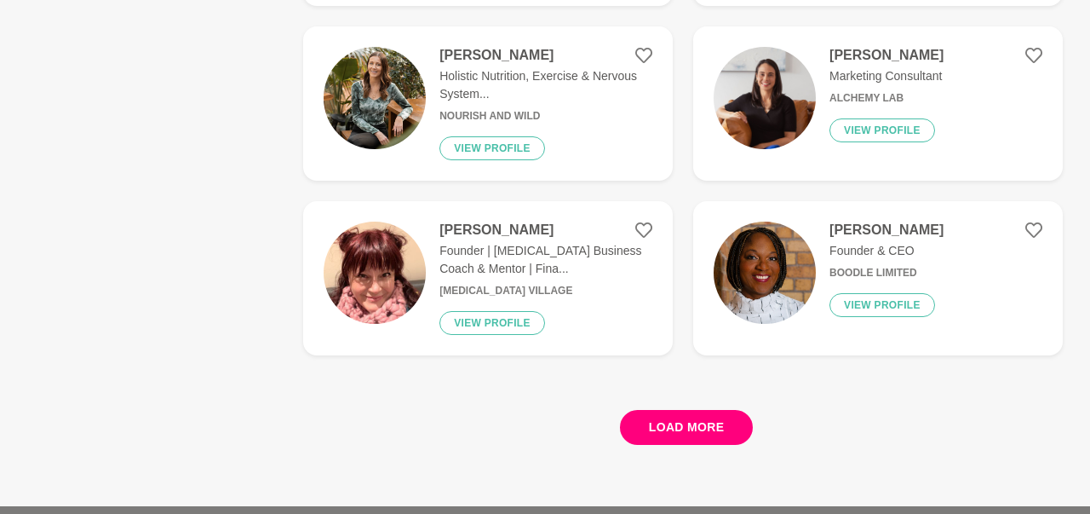
click at [663, 410] on button "Load more" at bounding box center [687, 427] width 134 height 35
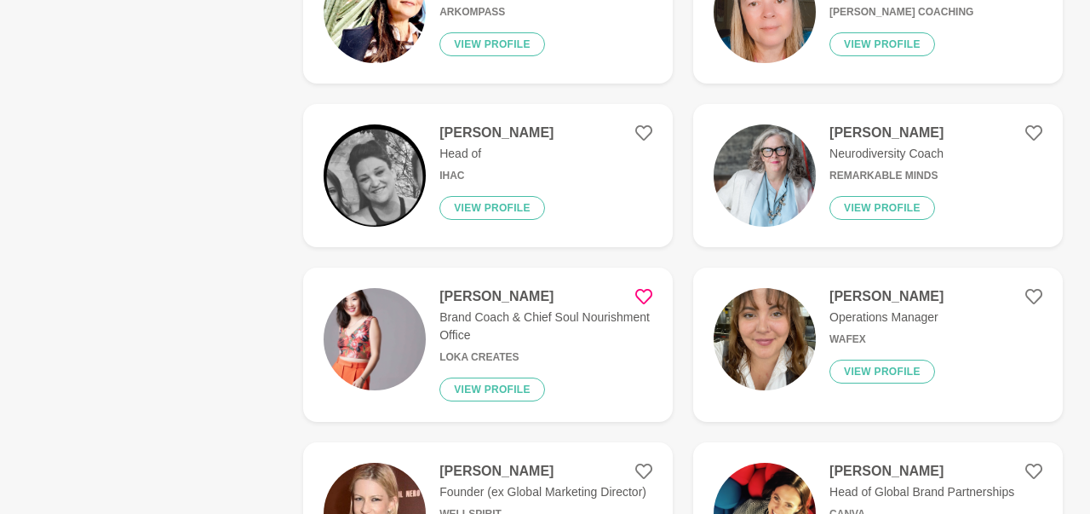
scroll to position [8559, 0]
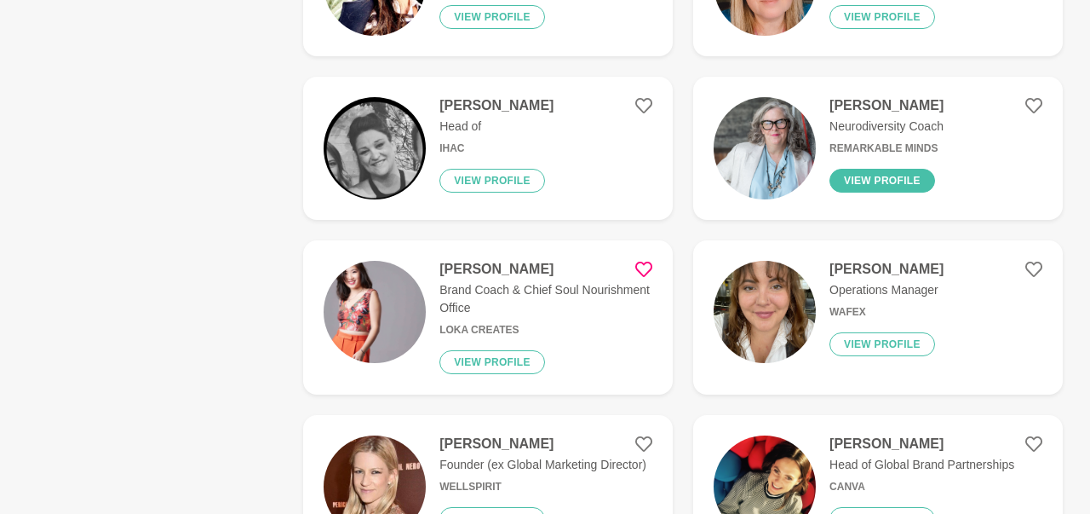
click at [870, 169] on button "View profile" at bounding box center [883, 181] width 106 height 24
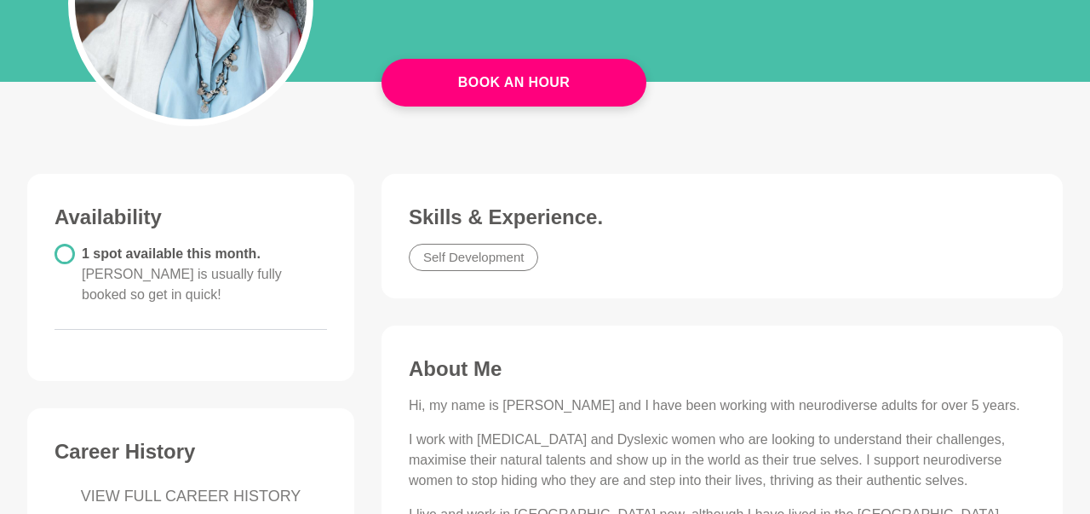
scroll to position [266, 0]
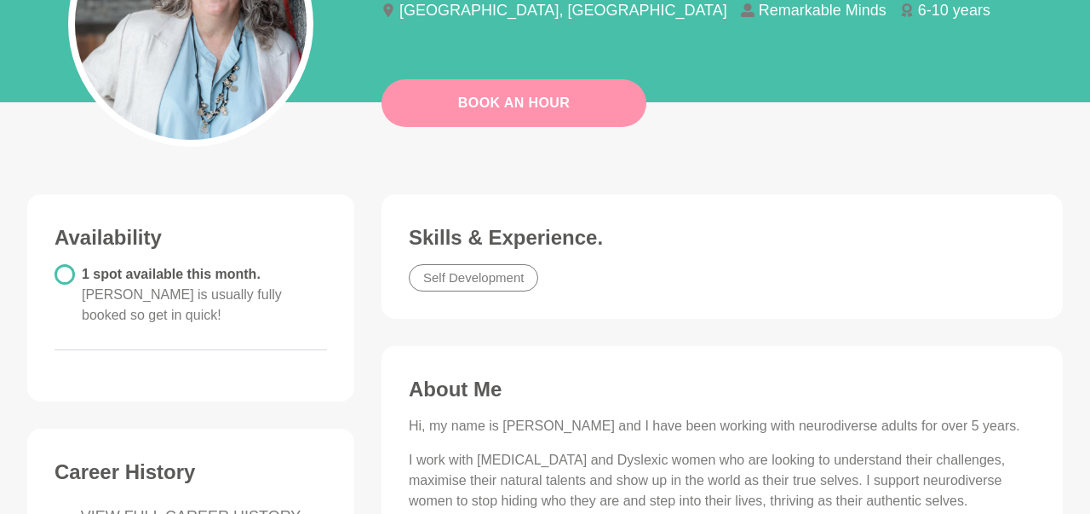
click at [539, 107] on link "Book An Hour" at bounding box center [514, 103] width 265 height 48
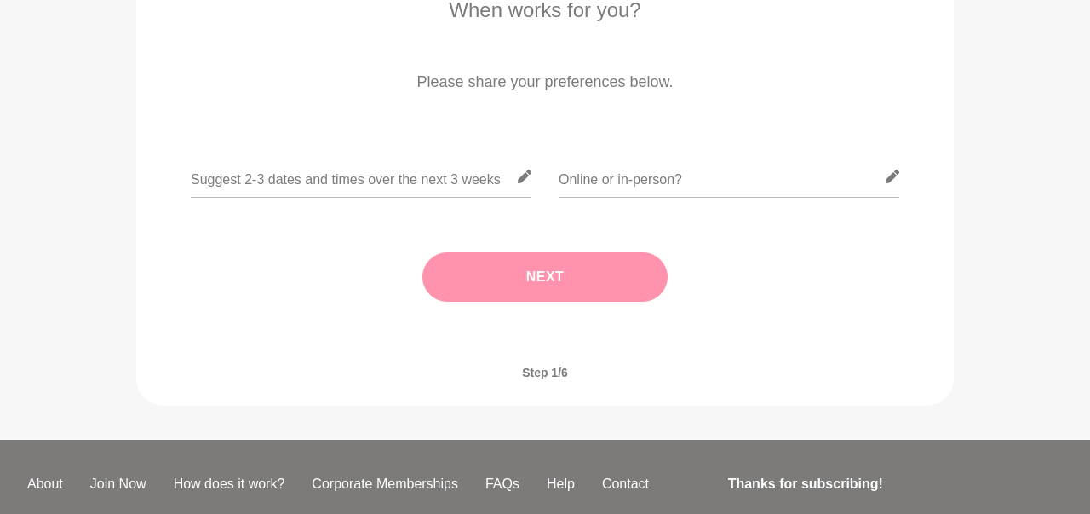
scroll to position [354, 0]
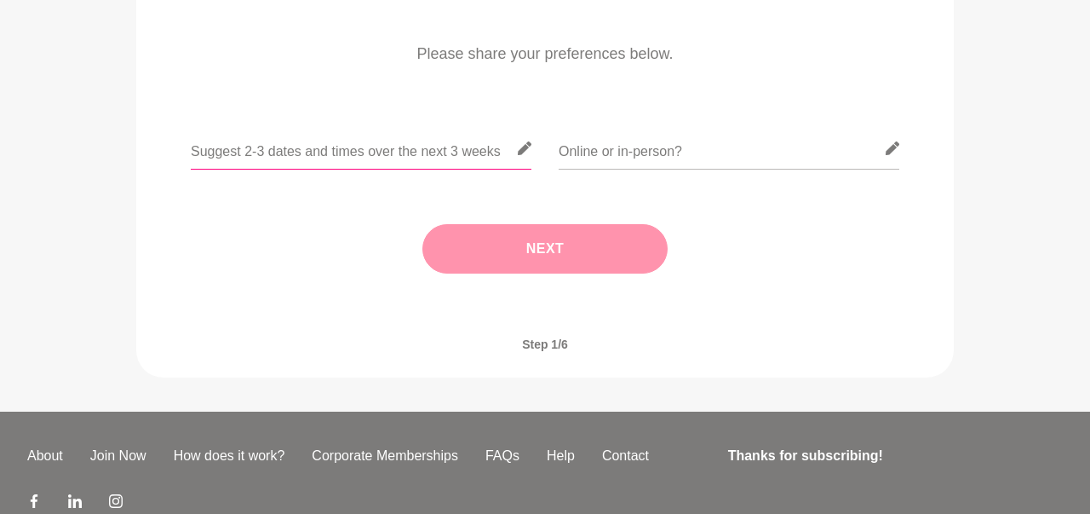
click at [278, 140] on input "text" at bounding box center [361, 149] width 341 height 42
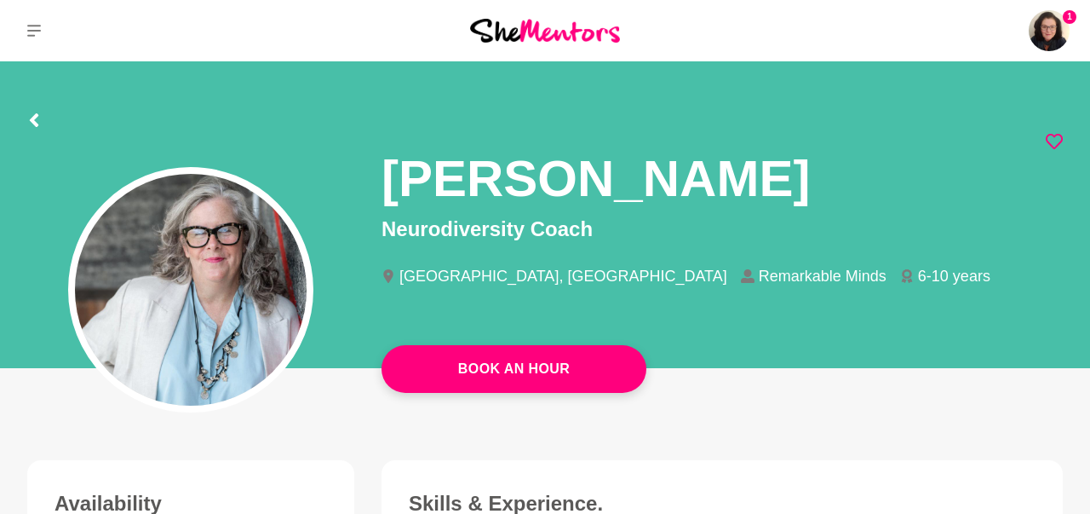
click at [1055, 141] on icon at bounding box center [1054, 141] width 17 height 17
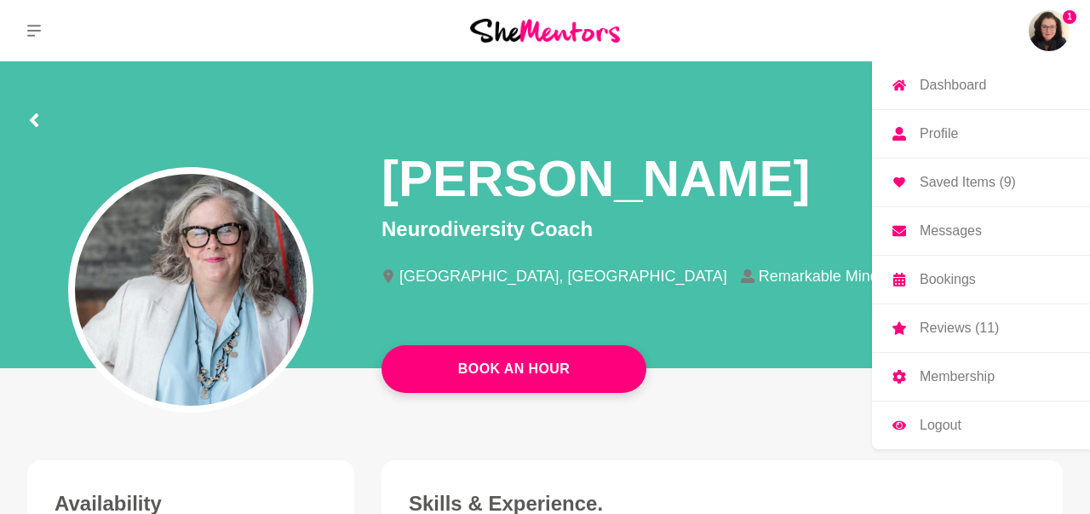
click at [945, 233] on p "Messages" at bounding box center [951, 231] width 62 height 14
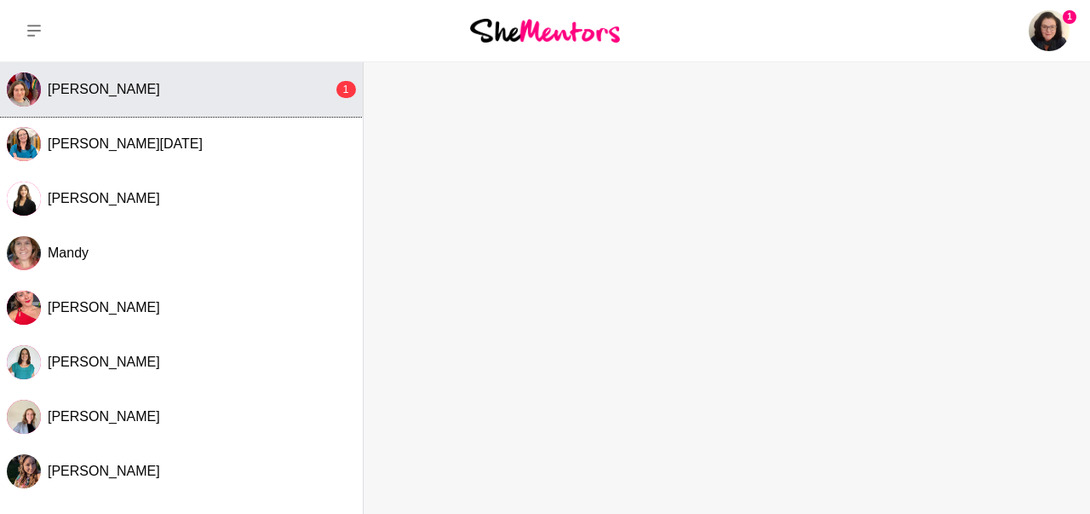
click at [117, 97] on div "[PERSON_NAME]" at bounding box center [190, 89] width 285 height 17
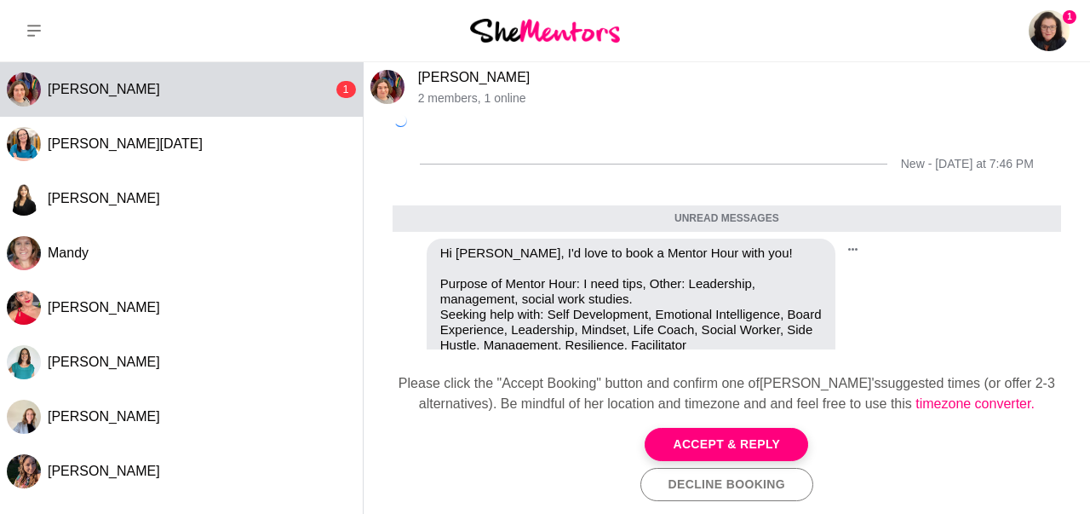
scroll to position [167, 0]
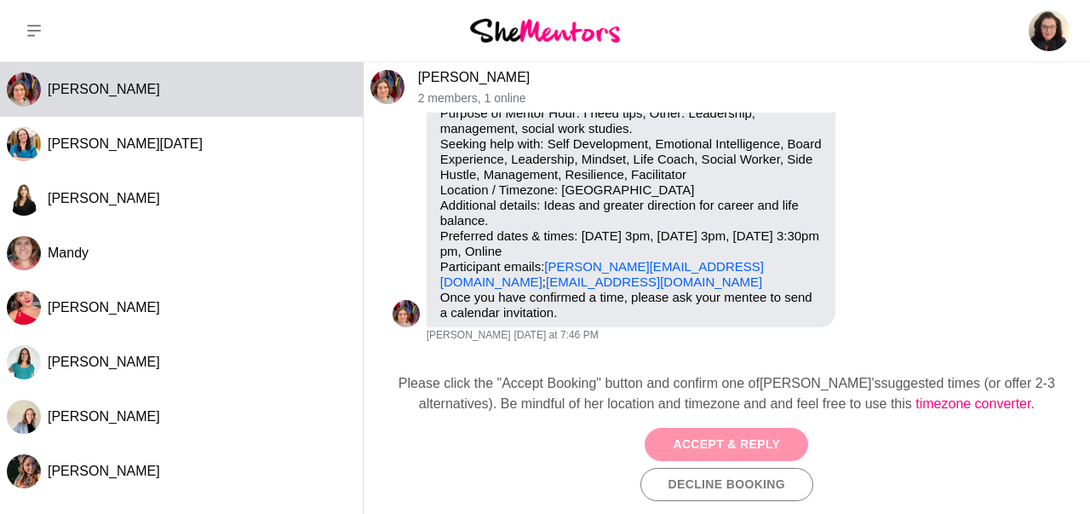
click at [718, 445] on button "Accept & Reply" at bounding box center [727, 444] width 164 height 33
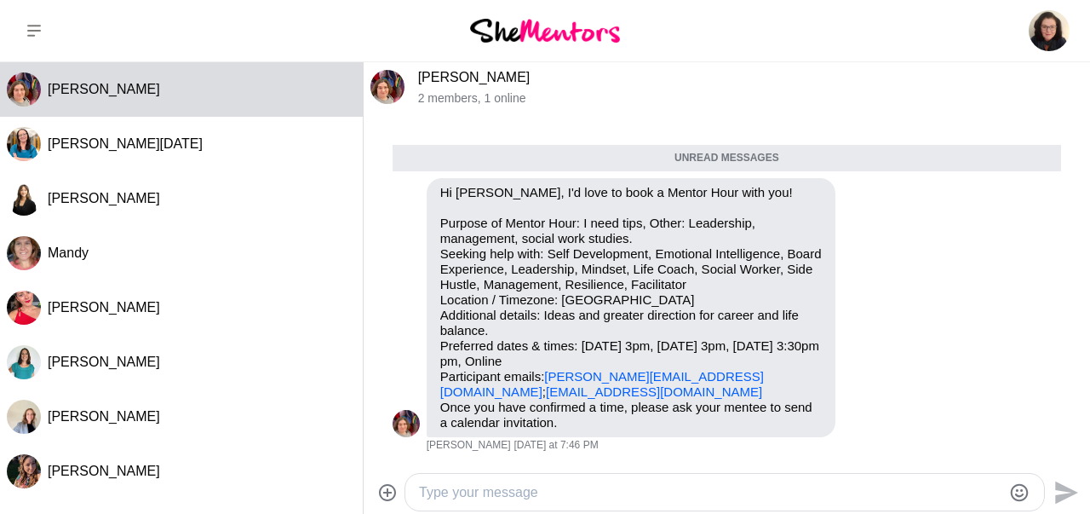
scroll to position [153, 0]
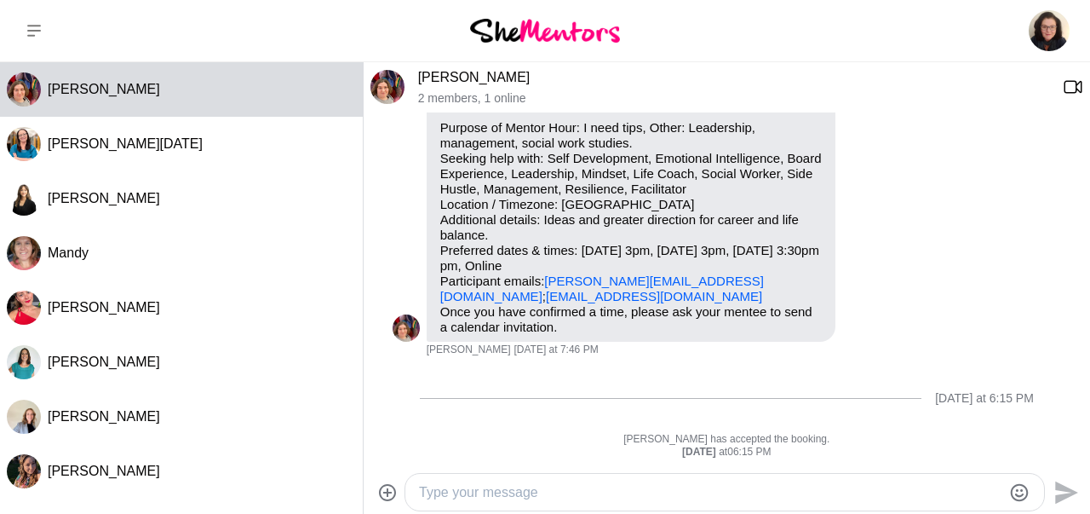
click at [526, 491] on textarea "Type your message" at bounding box center [710, 492] width 583 height 20
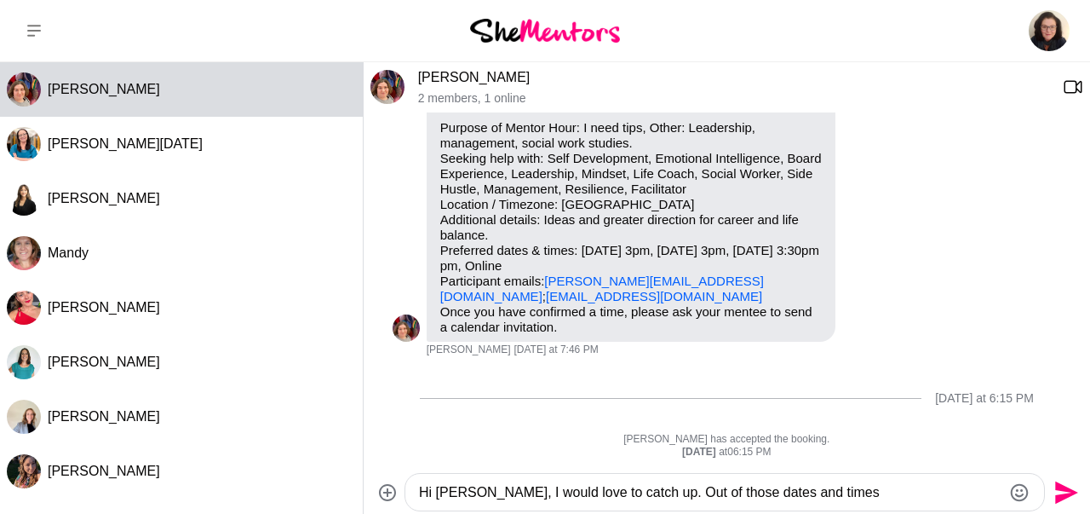
click at [825, 495] on textarea "Hi [PERSON_NAME], I would love to catch up. Out of those dates and times" at bounding box center [710, 492] width 583 height 20
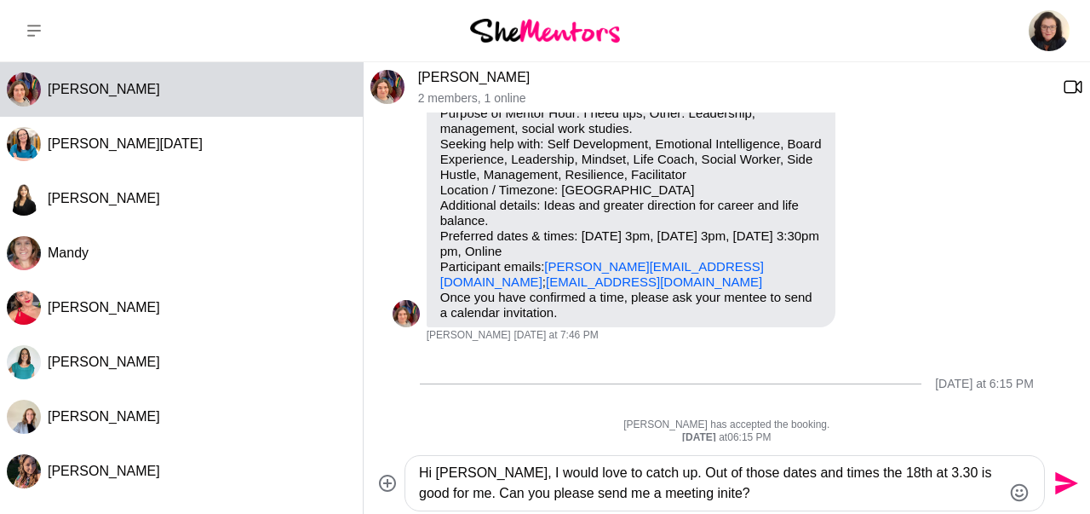
click at [641, 494] on textarea "Hi [PERSON_NAME], I would love to catch up. Out of those dates and times the 18…" at bounding box center [710, 483] width 583 height 41
type textarea "Hi [PERSON_NAME], I would love to catch up. Out of those dates and times the 18…"
click at [1059, 481] on icon "Send" at bounding box center [1066, 483] width 23 height 23
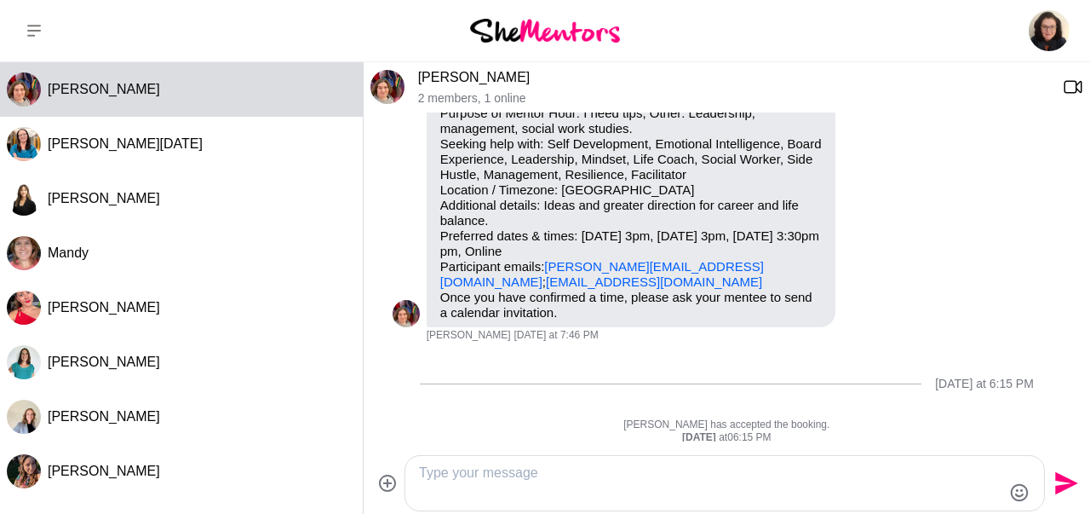
scroll to position [235, 0]
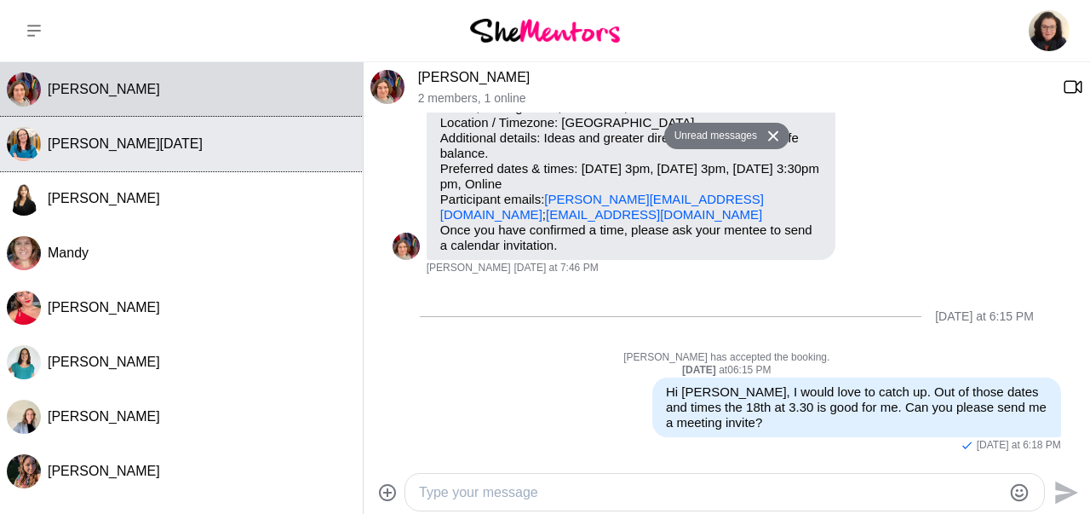
click at [64, 149] on span "[PERSON_NAME][DATE]" at bounding box center [125, 143] width 155 height 14
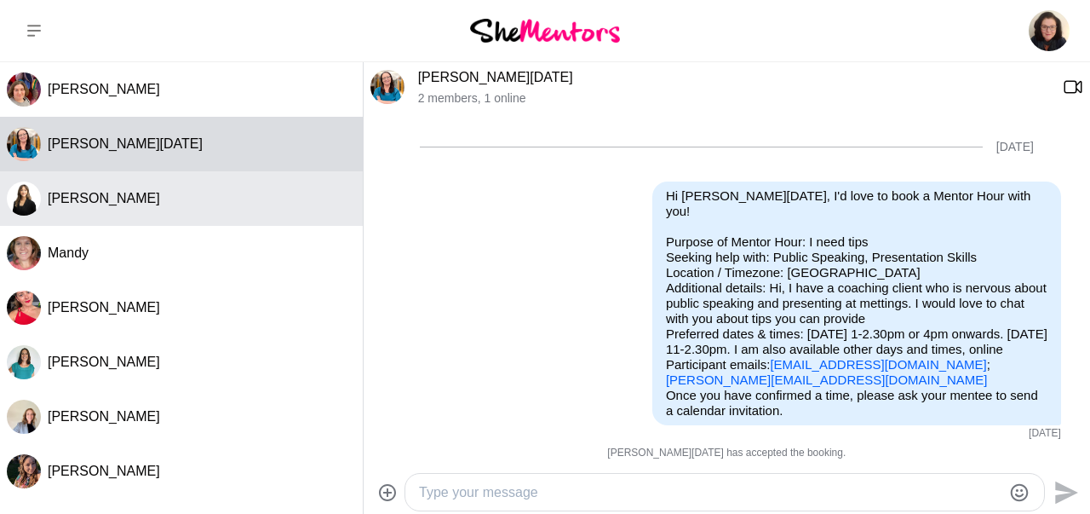
scroll to position [390, 0]
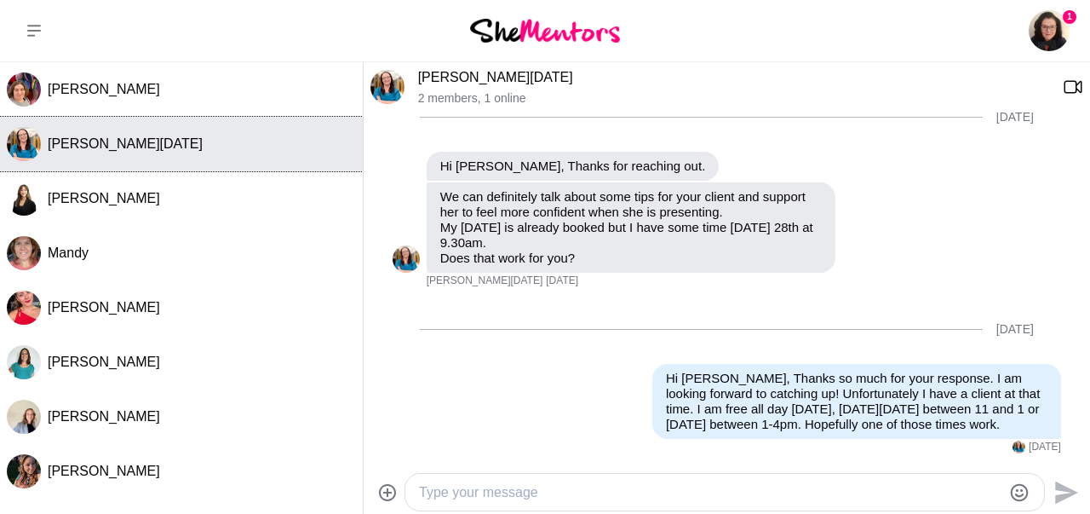
click at [98, 156] on button "[PERSON_NAME][DATE]" at bounding box center [181, 144] width 363 height 55
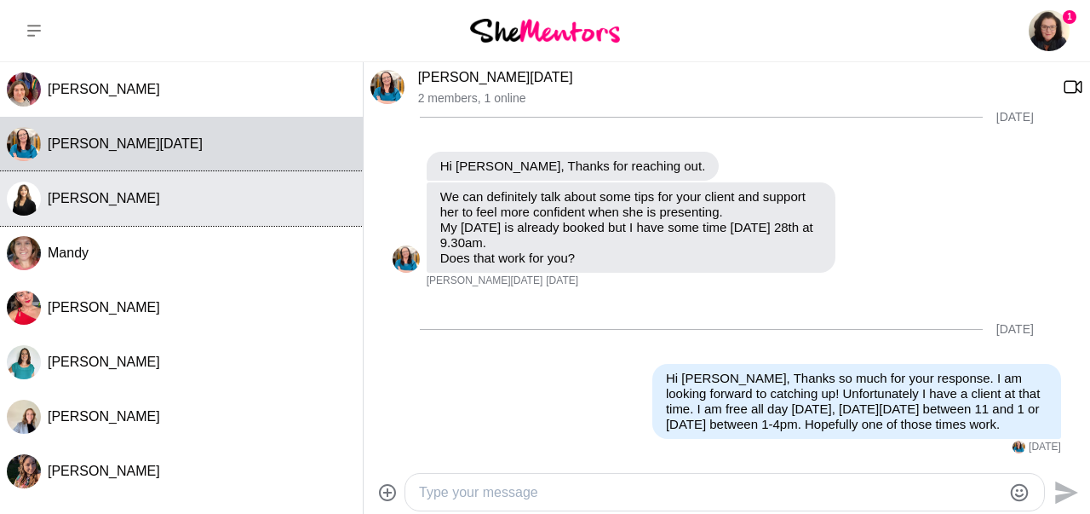
click at [152, 212] on button "[PERSON_NAME]" at bounding box center [181, 198] width 363 height 55
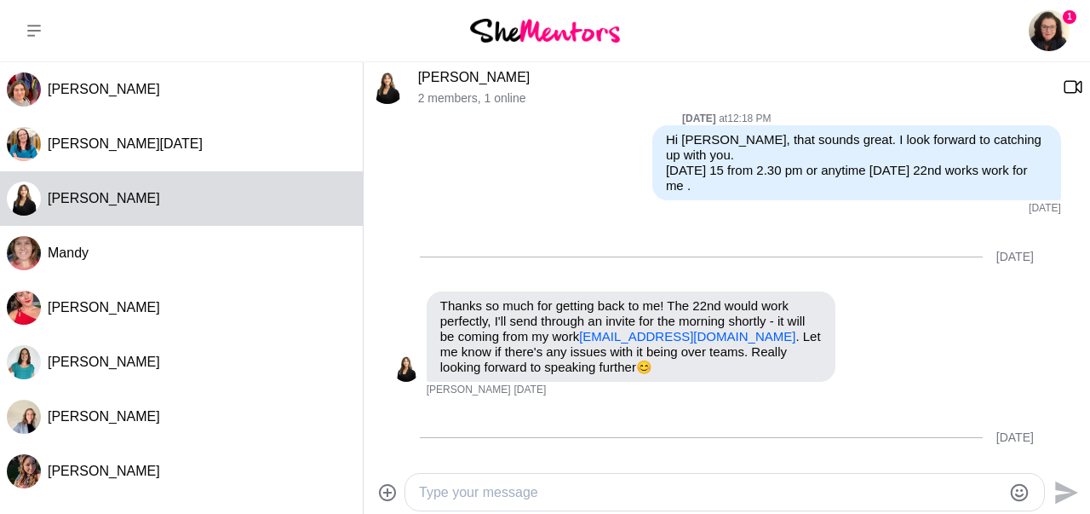
scroll to position [341, 0]
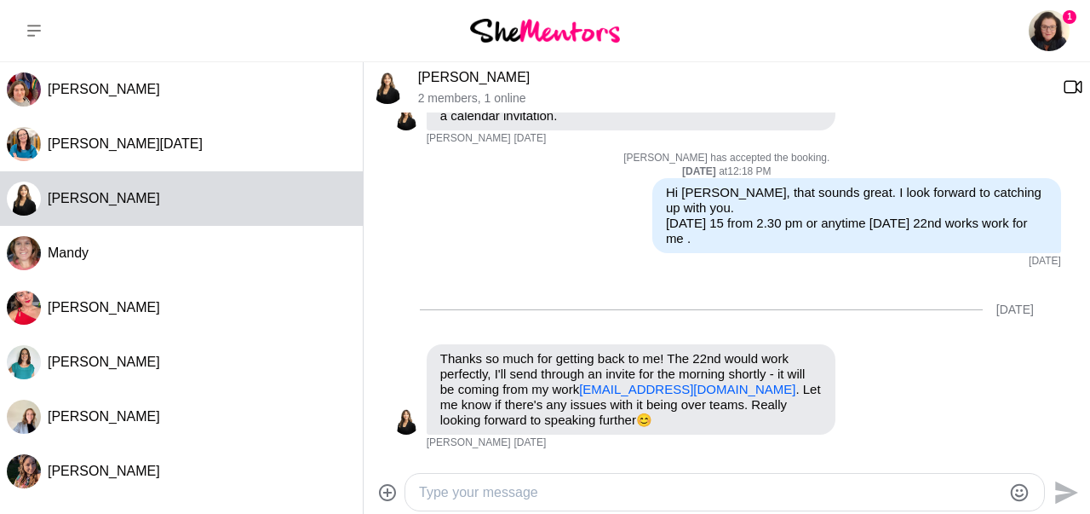
click at [464, 82] on link "[PERSON_NAME]" at bounding box center [474, 77] width 112 height 14
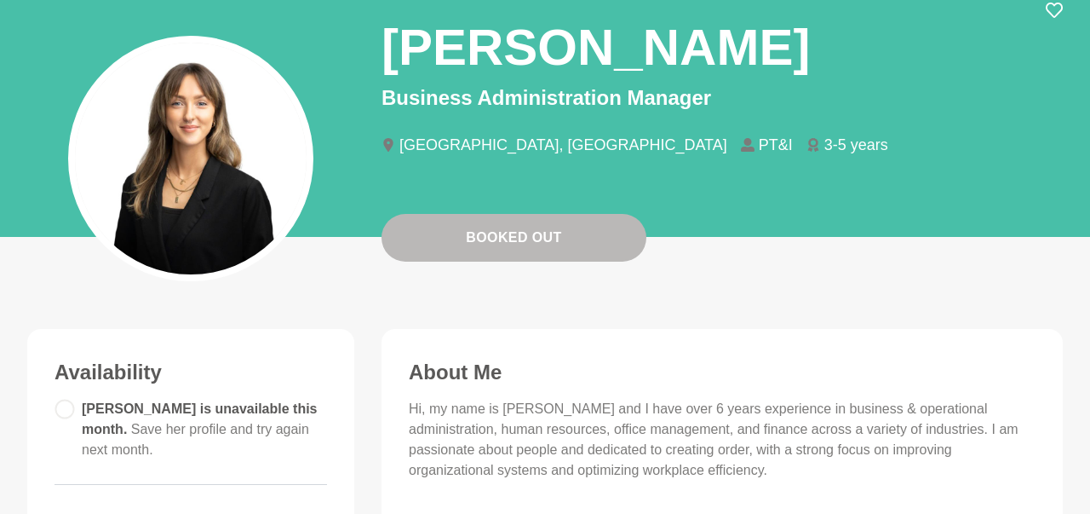
scroll to position [99, 0]
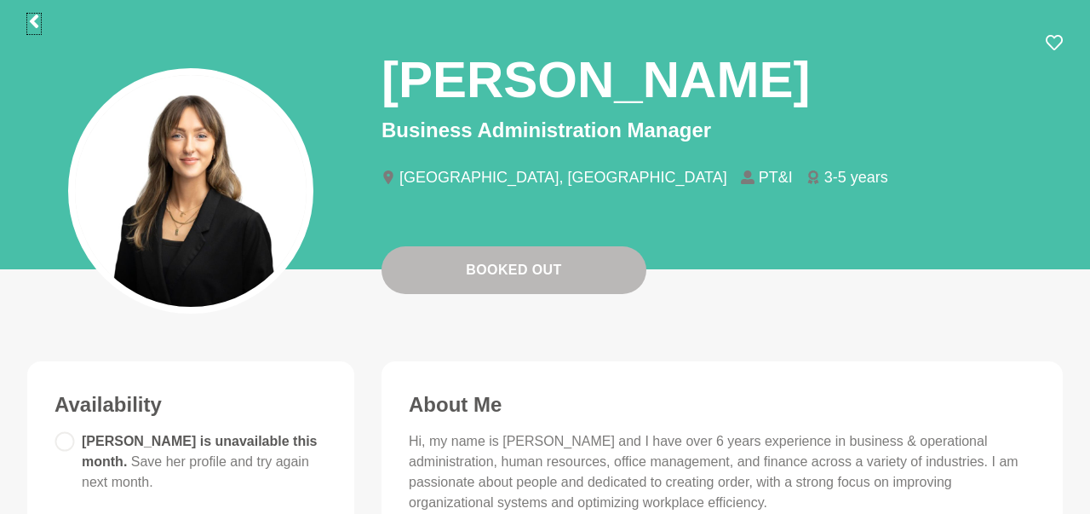
click at [35, 22] on icon at bounding box center [34, 21] width 14 height 14
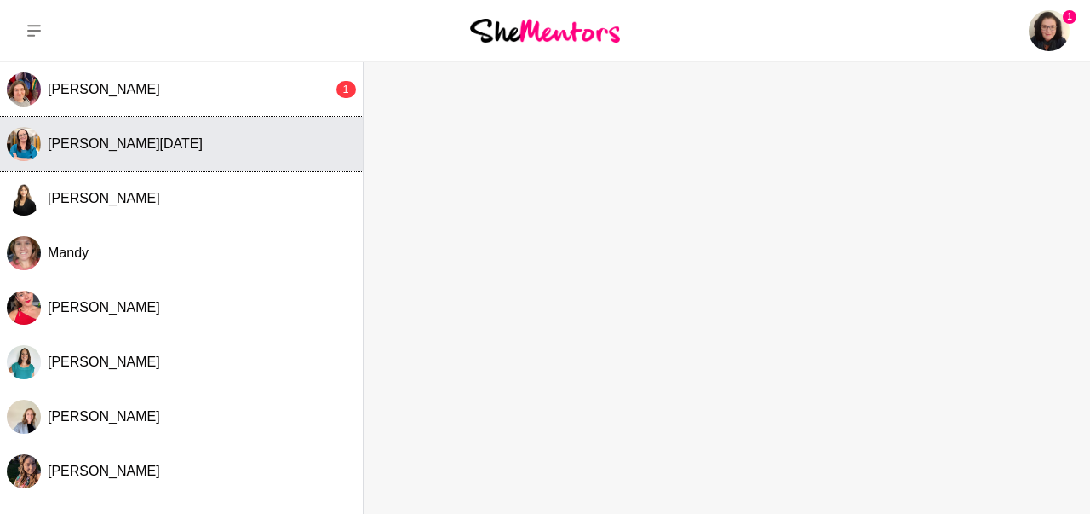
click at [121, 159] on button "[PERSON_NAME][DATE]" at bounding box center [181, 144] width 363 height 55
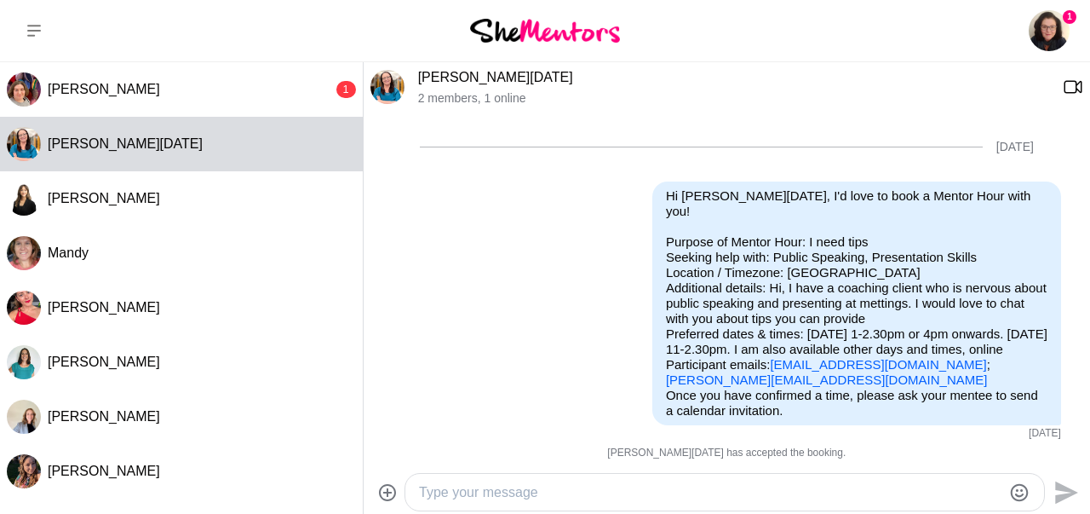
scroll to position [390, 0]
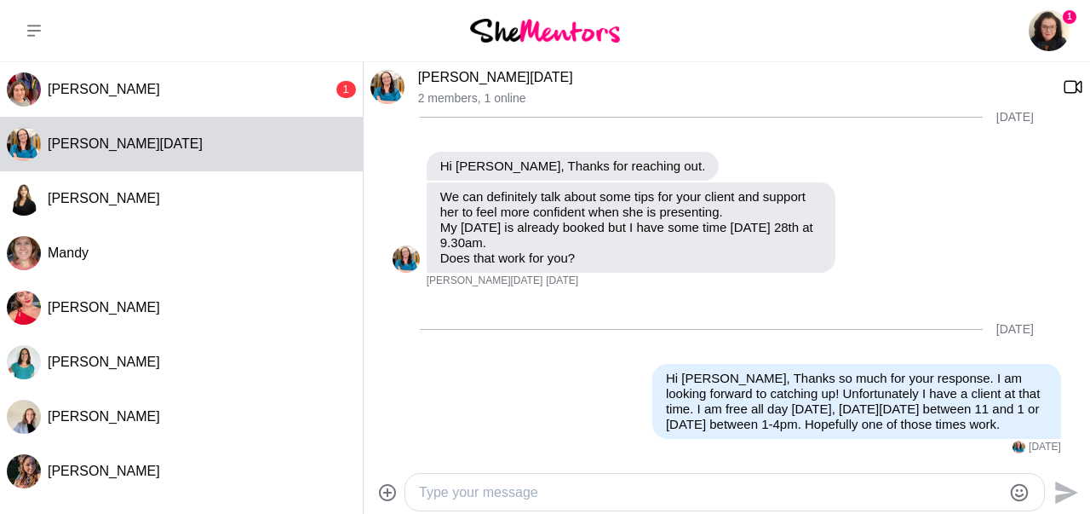
click at [568, 497] on textarea "Type your message" at bounding box center [710, 492] width 583 height 20
type textarea "Hi [PERSON_NAME]."
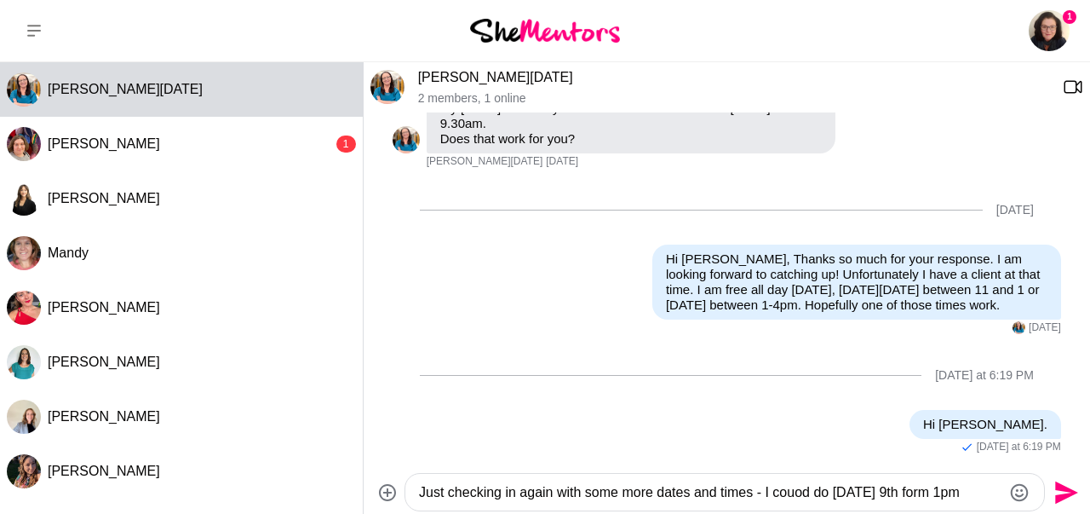
click at [784, 493] on textarea "Just checking in again with some more dates and times - I couod do [DATE] 9th f…" at bounding box center [710, 492] width 583 height 20
click at [792, 493] on textarea "Just checking in again with some more dates and times - I couod do [DATE] 9th f…" at bounding box center [710, 492] width 583 height 20
drag, startPoint x: 911, startPoint y: 489, endPoint x: 919, endPoint y: 491, distance: 8.7
click at [919, 491] on textarea "Just checking in again with some more dates and times - I could do [DATE] 9th f…" at bounding box center [710, 492] width 583 height 20
click at [973, 495] on textarea "Just checking in again with some more dates and times - I could do [DATE] 9th f…" at bounding box center [710, 492] width 583 height 20
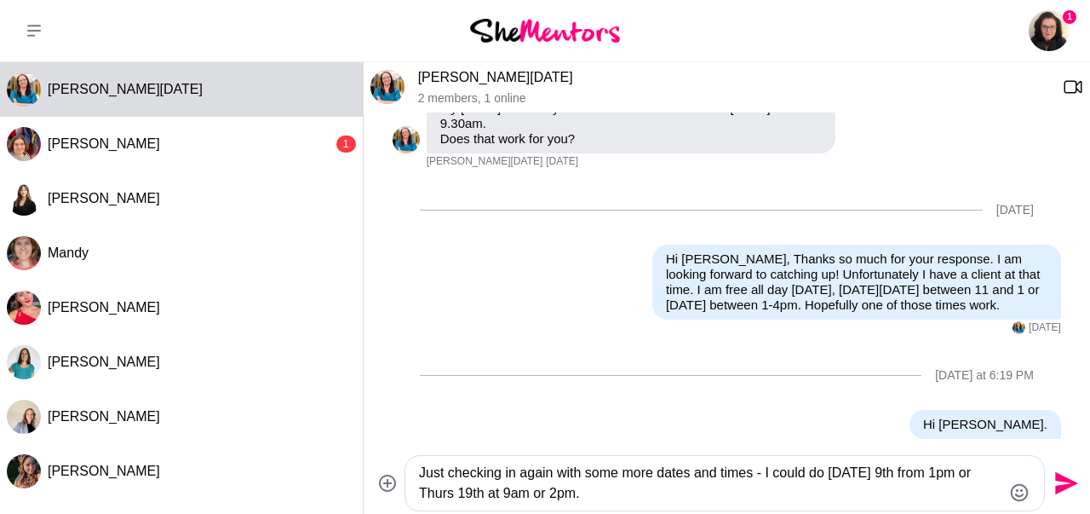
type textarea "Just checking in again with some more dates and times - I could do [DATE] 9th f…"
click at [1066, 491] on icon "Send" at bounding box center [1064, 482] width 27 height 27
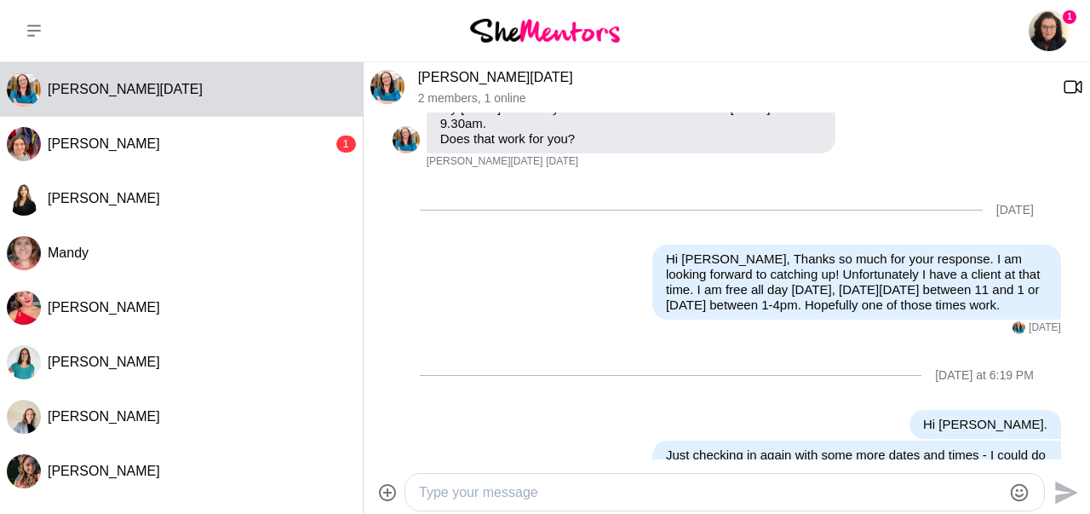
scroll to position [555, 0]
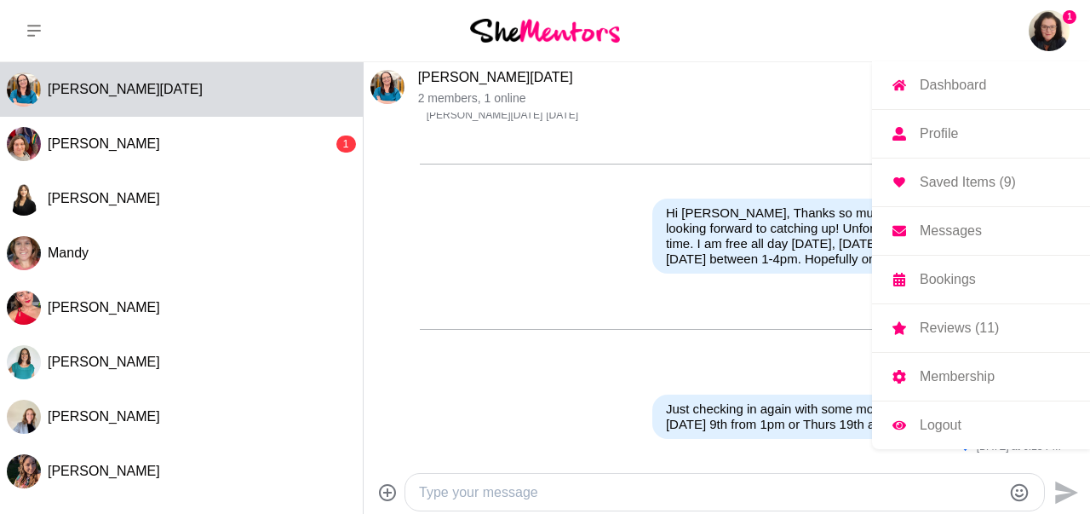
click at [1050, 33] on img at bounding box center [1049, 30] width 41 height 41
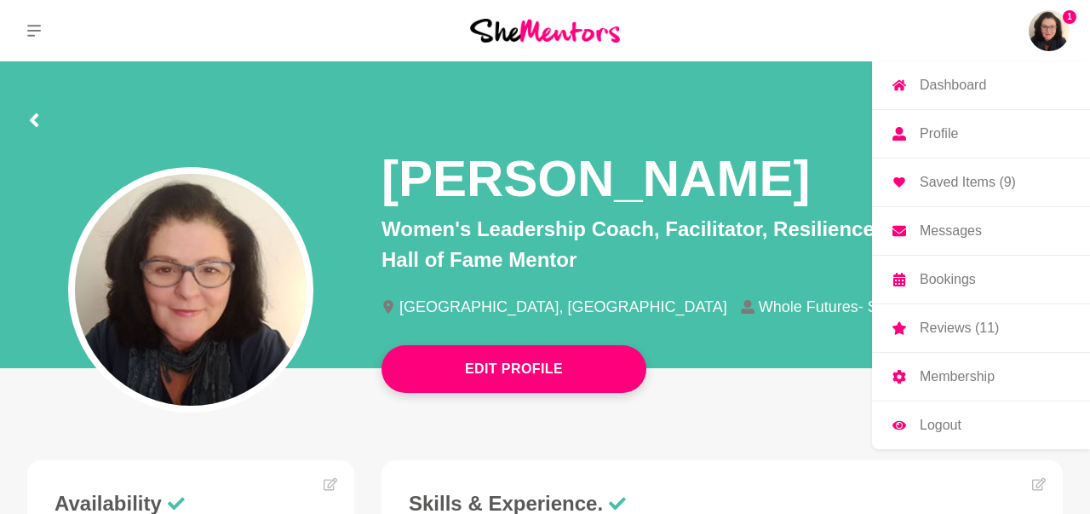
click at [963, 86] on p "Dashboard" at bounding box center [953, 85] width 66 height 14
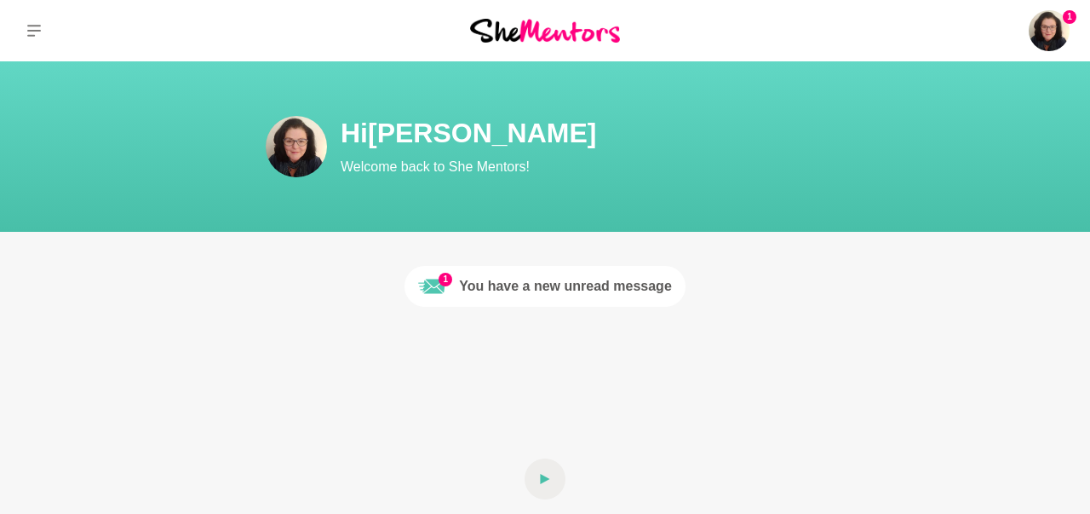
click at [615, 288] on div "You have a new unread message" at bounding box center [565, 286] width 213 height 20
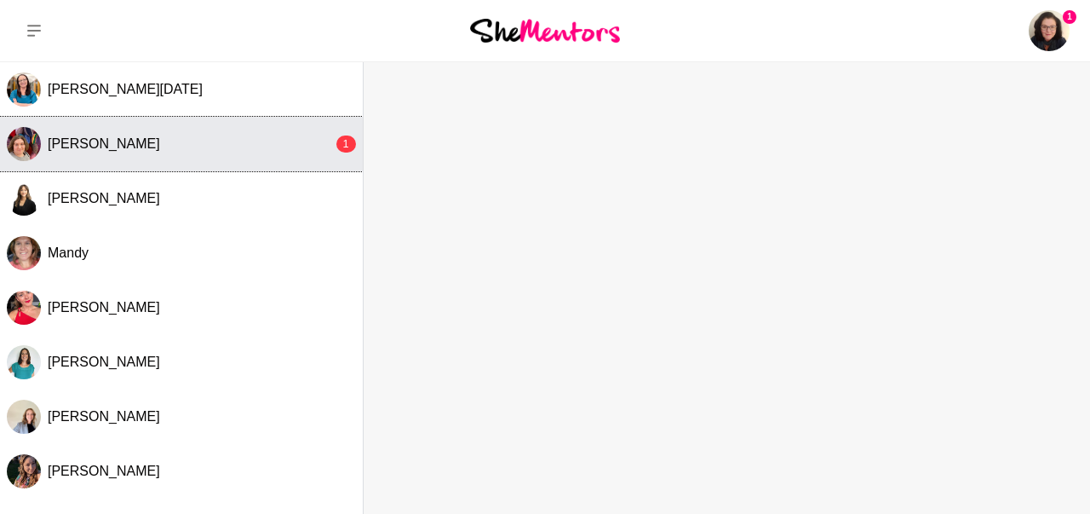
click at [151, 151] on div "[PERSON_NAME]" at bounding box center [190, 143] width 285 height 17
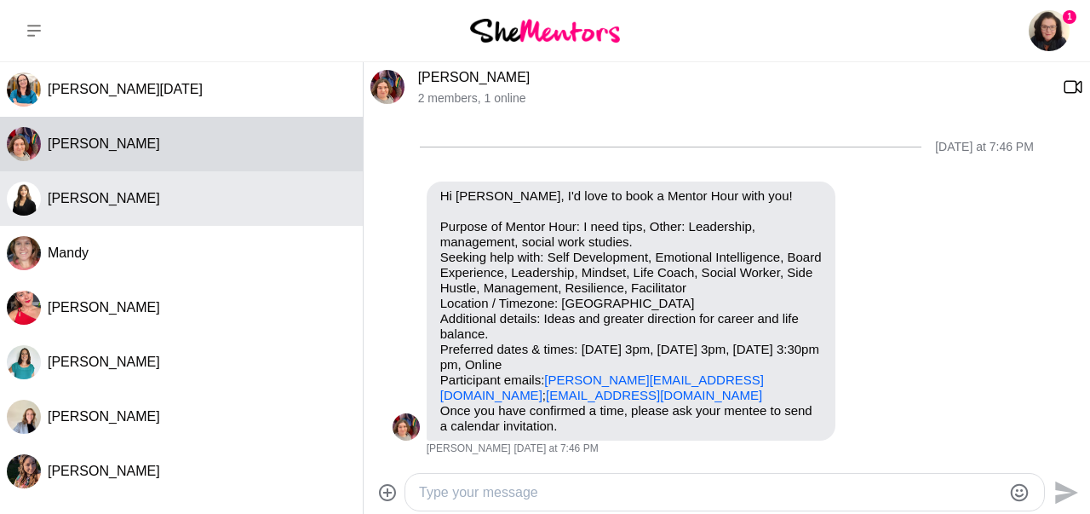
scroll to position [235, 0]
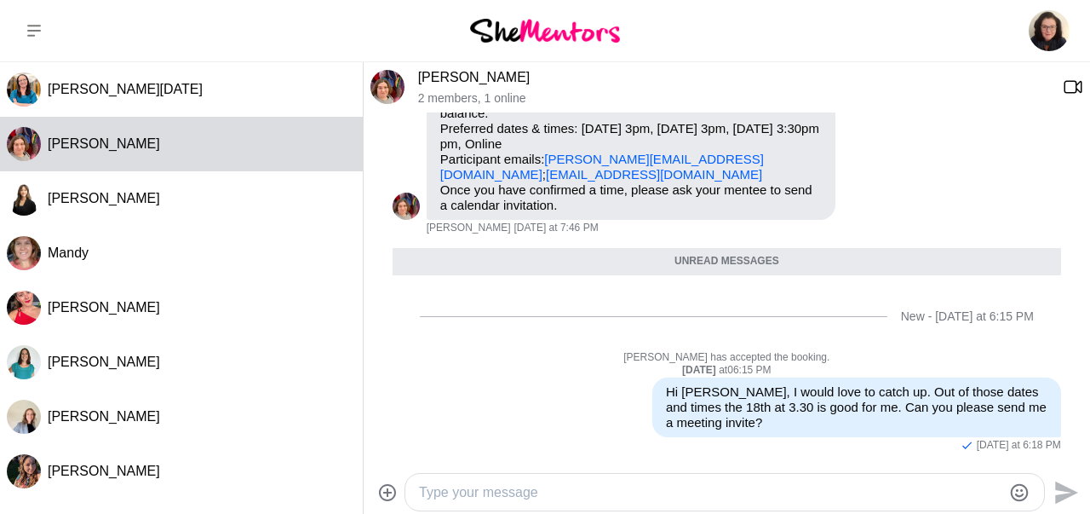
click at [718, 176] on p "Purpose of Mentor Hour: I need tips, Other: Leadership, management, social work…" at bounding box center [631, 90] width 382 height 184
